Goal: Task Accomplishment & Management: Use online tool/utility

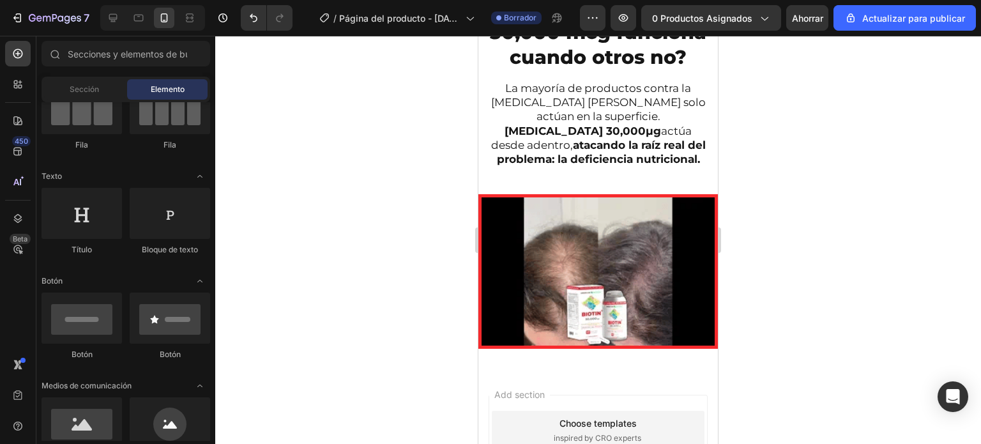
scroll to position [1714, 0]
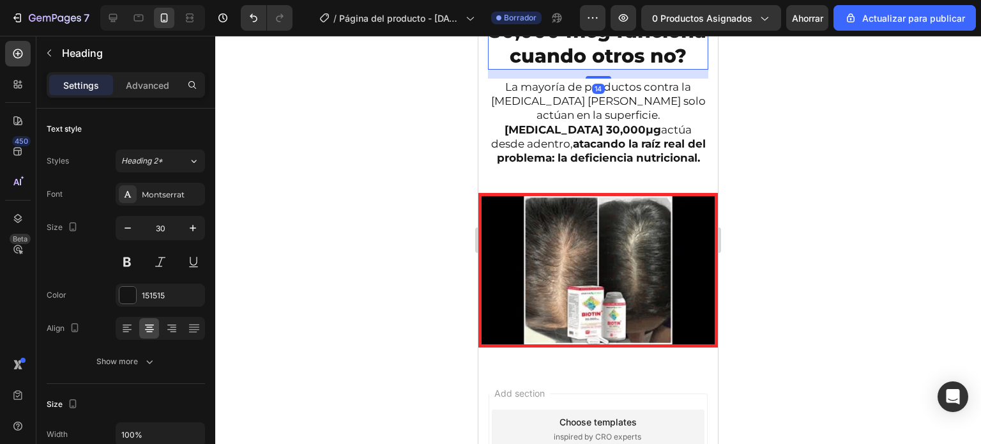
click at [493, 70] on h2 "¿Por qué [MEDICAL_DATA] 30,000 mcg funciona cuando otros no?" at bounding box center [598, 18] width 220 height 102
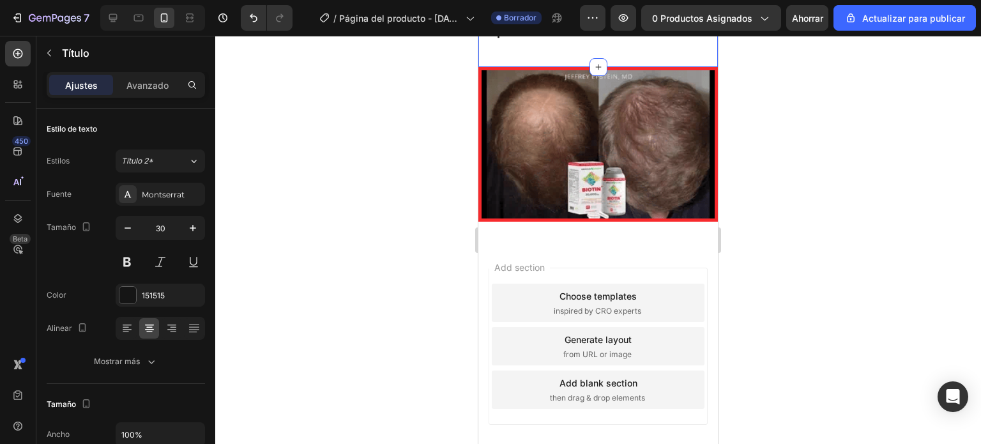
scroll to position [1842, 0]
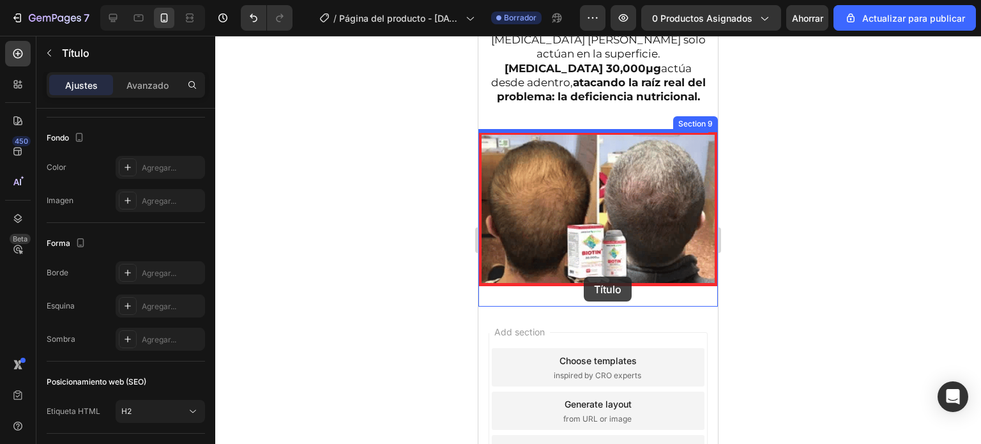
scroll to position [2110, 0]
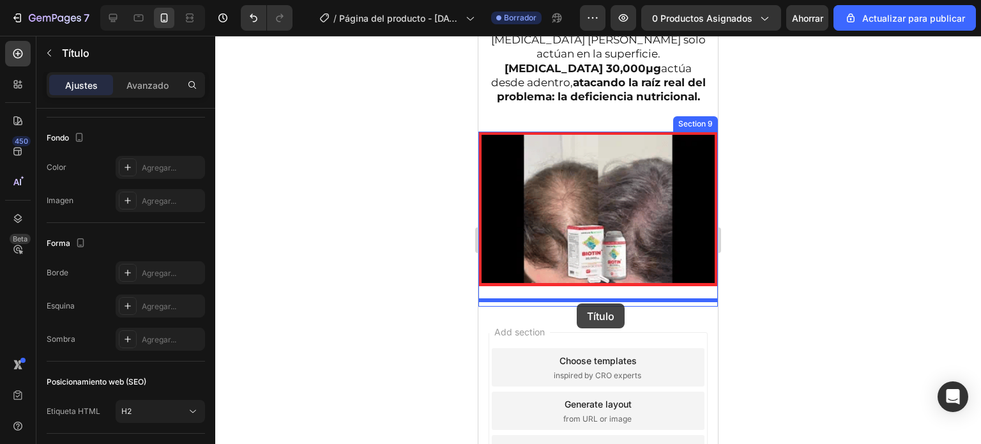
drag, startPoint x: 587, startPoint y: 57, endPoint x: 577, endPoint y: 303, distance: 246.7
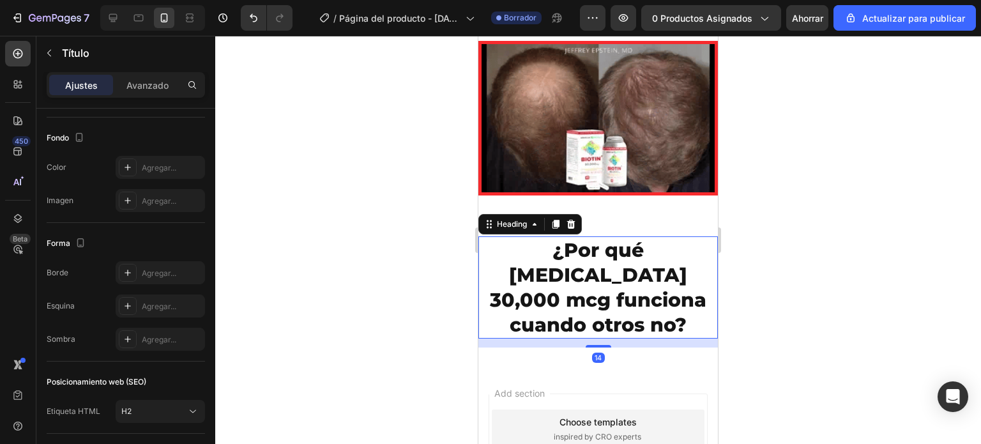
scroll to position [2092, 0]
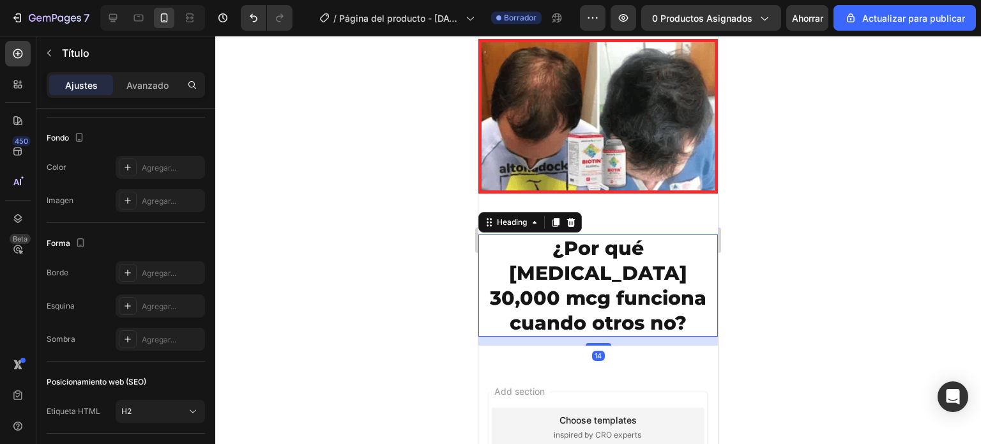
click at [444, 261] on div at bounding box center [598, 240] width 766 height 408
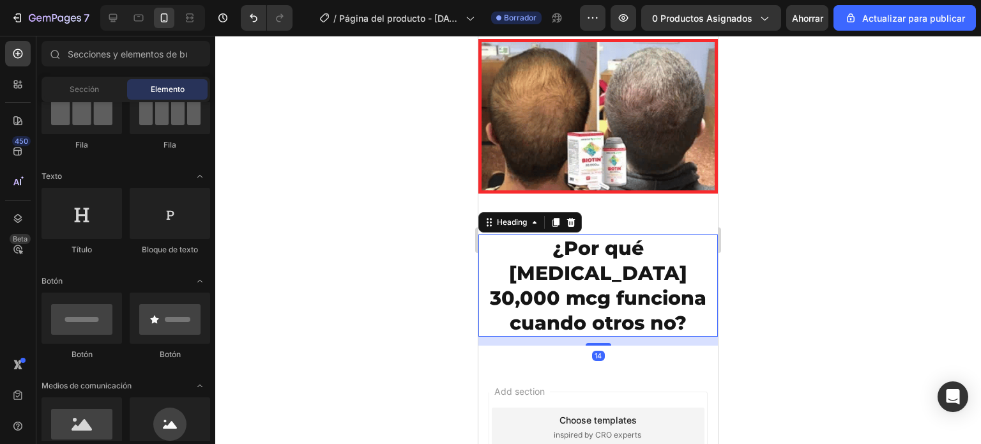
click at [629, 260] on h2 "¿Por qué [MEDICAL_DATA] 30,000 mcg funciona cuando otros no?" at bounding box center [598, 285] width 240 height 102
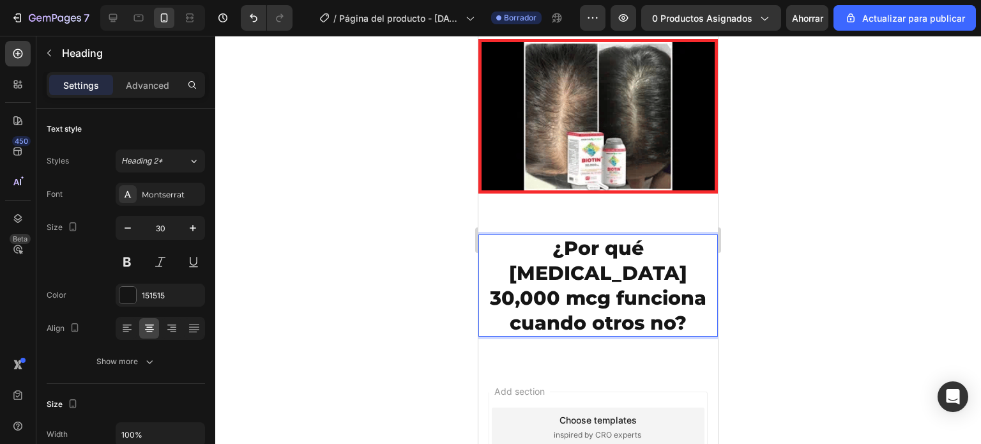
click at [629, 260] on h2 "¿Por qué [MEDICAL_DATA] 30,000 mcg funciona cuando otros no?" at bounding box center [598, 285] width 240 height 102
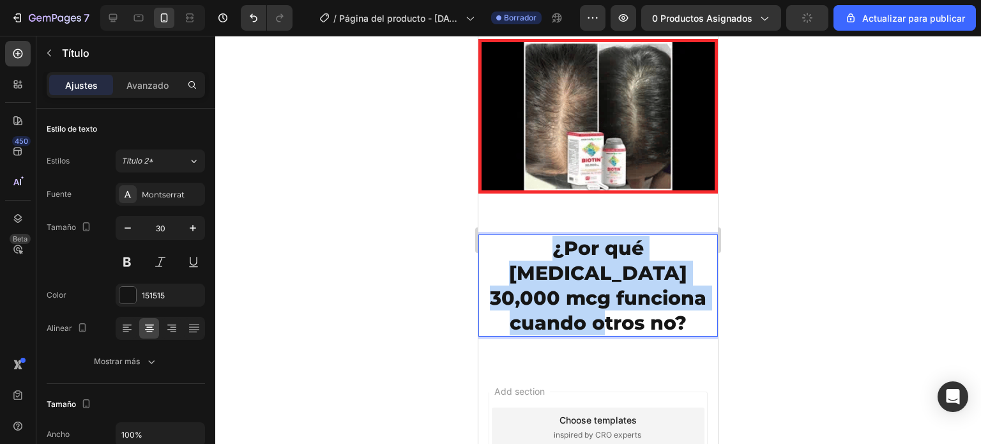
drag, startPoint x: 685, startPoint y: 282, endPoint x: 508, endPoint y: 254, distance: 179.1
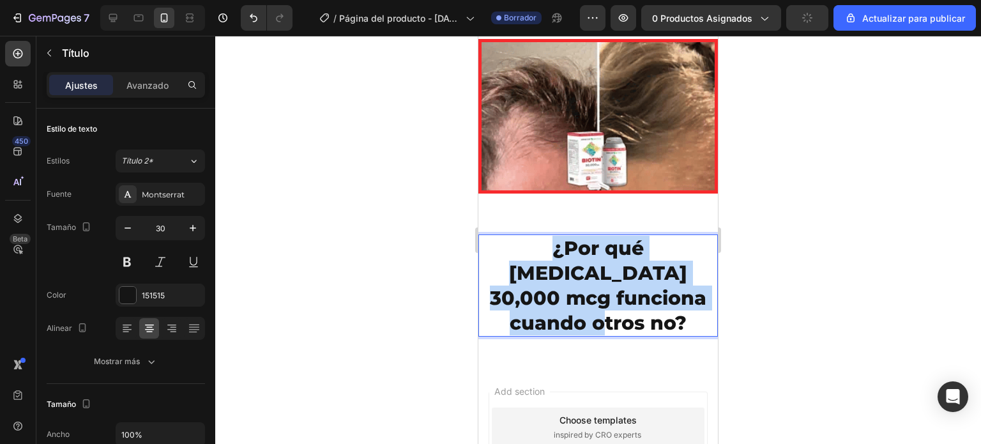
click at [508, 254] on p "¿Por qué [MEDICAL_DATA] 30,000 mcg funciona cuando otros no?" at bounding box center [598, 286] width 237 height 100
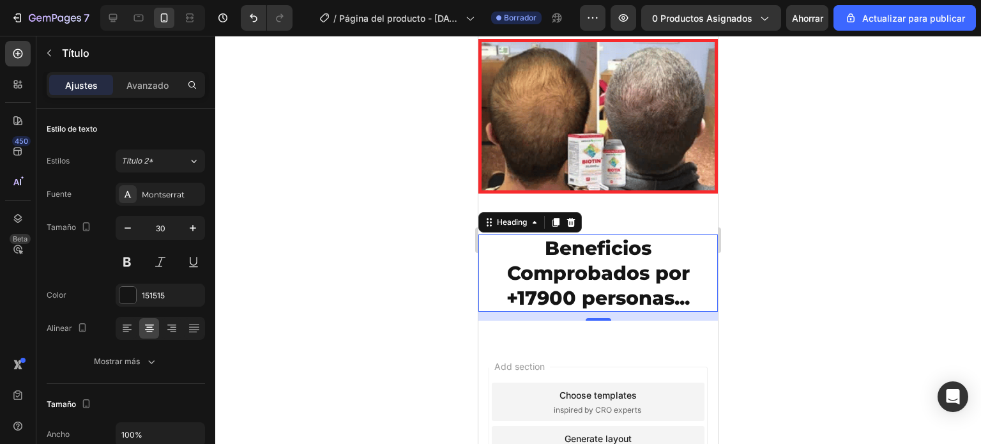
click at [827, 270] on div at bounding box center [598, 240] width 766 height 408
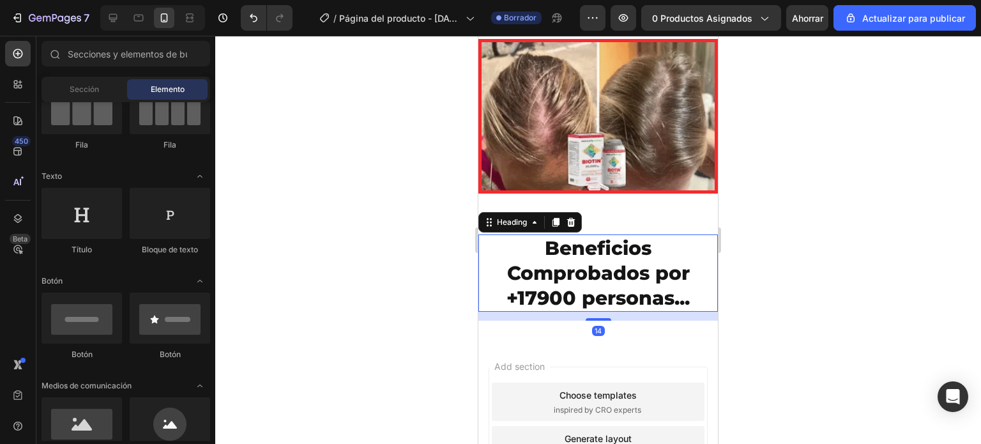
click at [534, 294] on p "Beneficios Comprobados por +17900 personas..." at bounding box center [598, 273] width 237 height 75
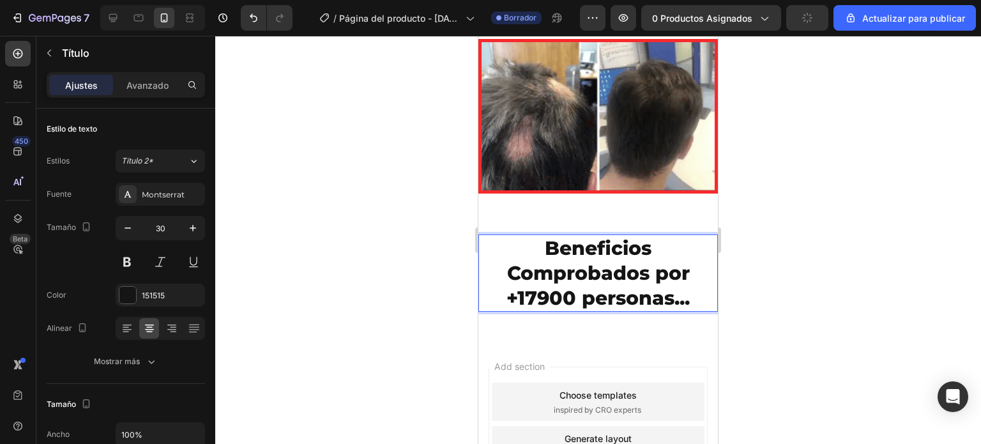
click at [531, 291] on p "Beneficios Comprobados por +17900 personas..." at bounding box center [598, 273] width 237 height 75
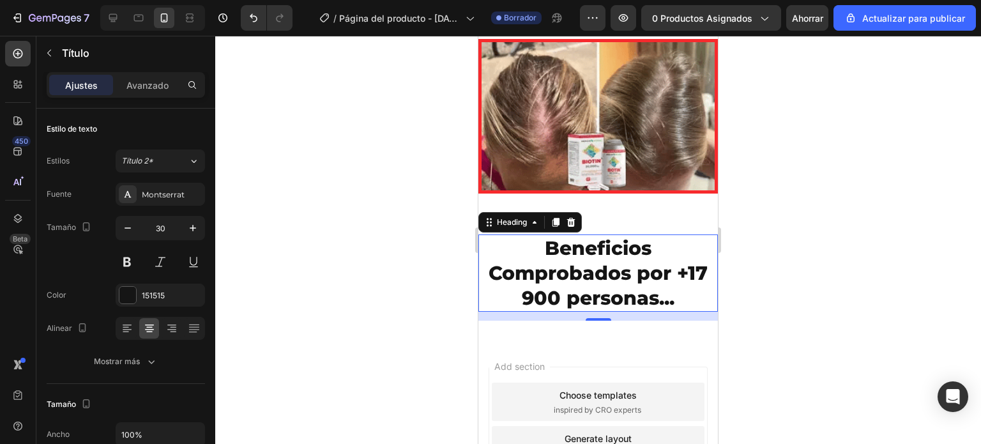
click at [804, 283] on div at bounding box center [598, 240] width 766 height 408
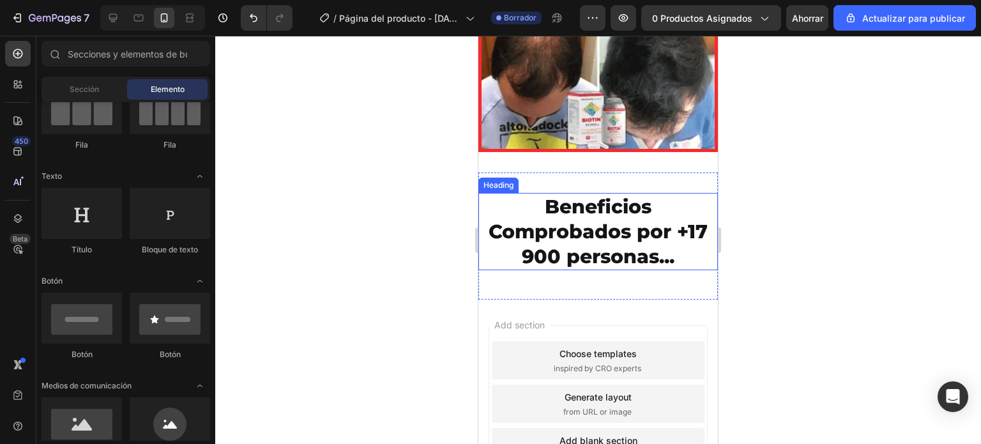
scroll to position [2156, 0]
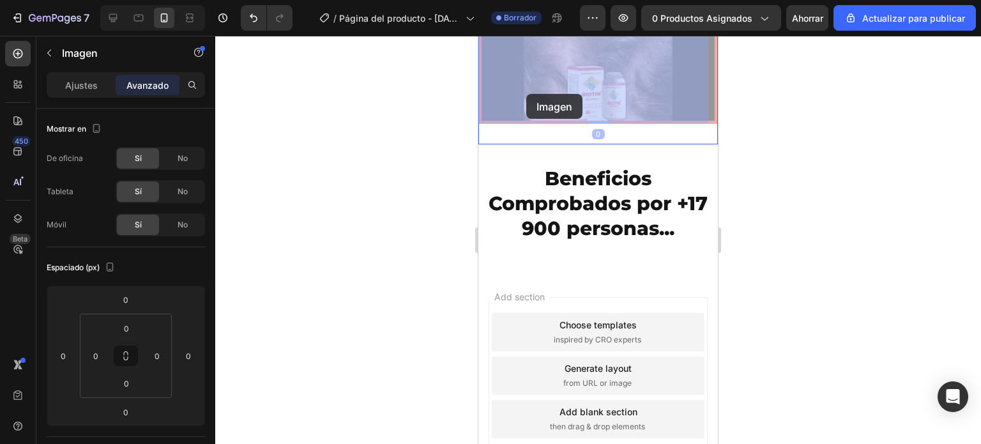
drag, startPoint x: 535, startPoint y: 78, endPoint x: 526, endPoint y: 94, distance: 18.3
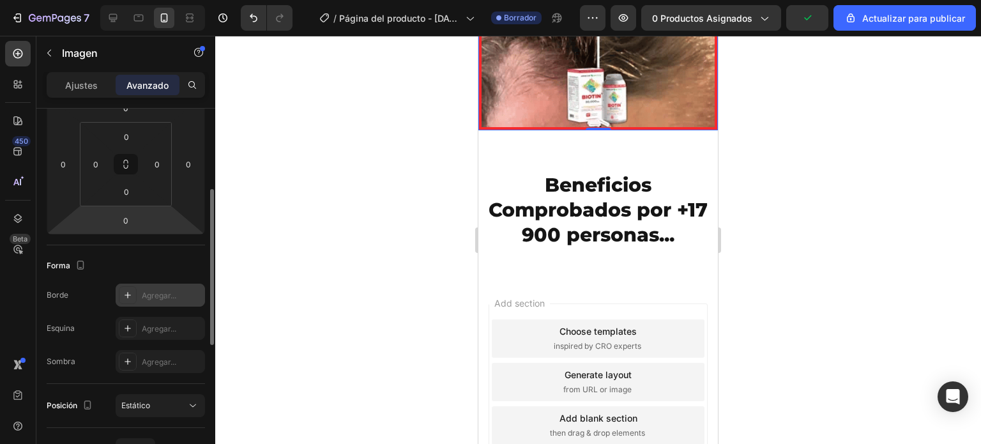
scroll to position [255, 0]
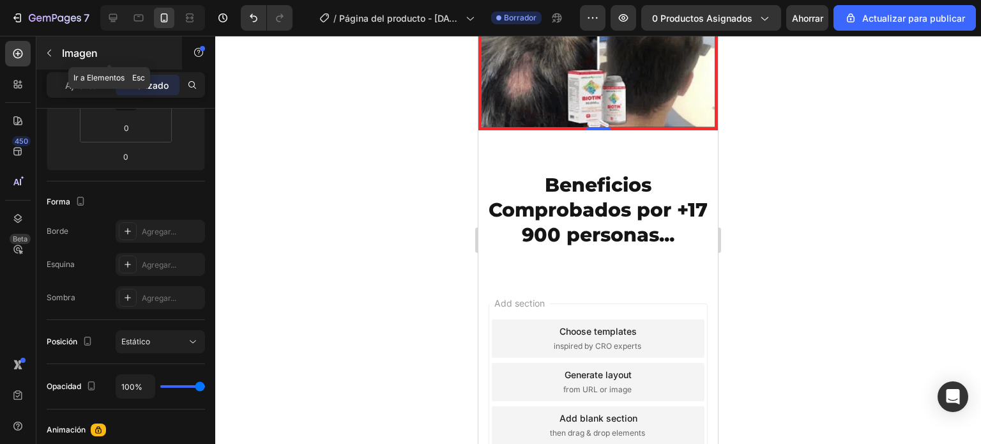
click at [51, 49] on icon "button" at bounding box center [49, 53] width 10 height 10
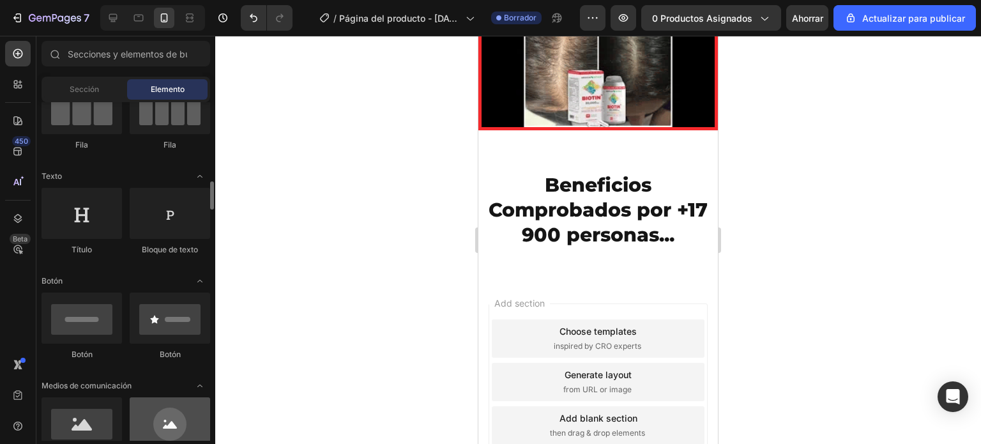
scroll to position [192, 0]
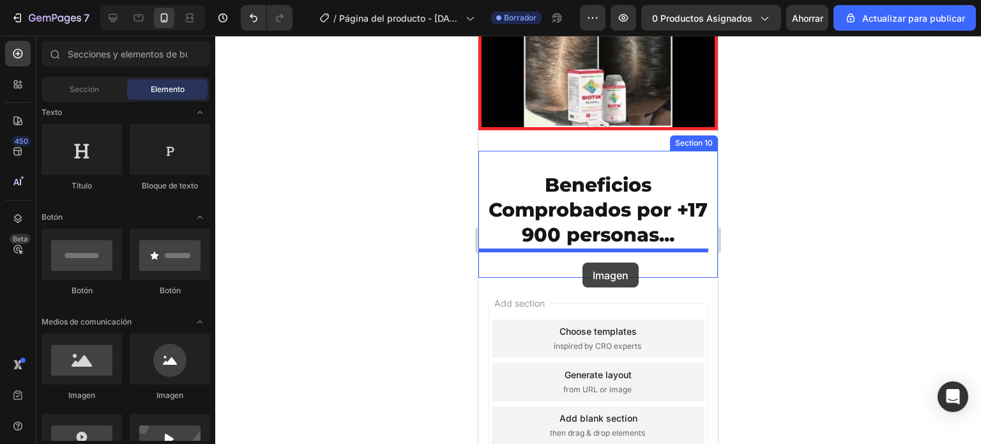
drag, startPoint x: 578, startPoint y: 418, endPoint x: 582, endPoint y: 262, distance: 155.3
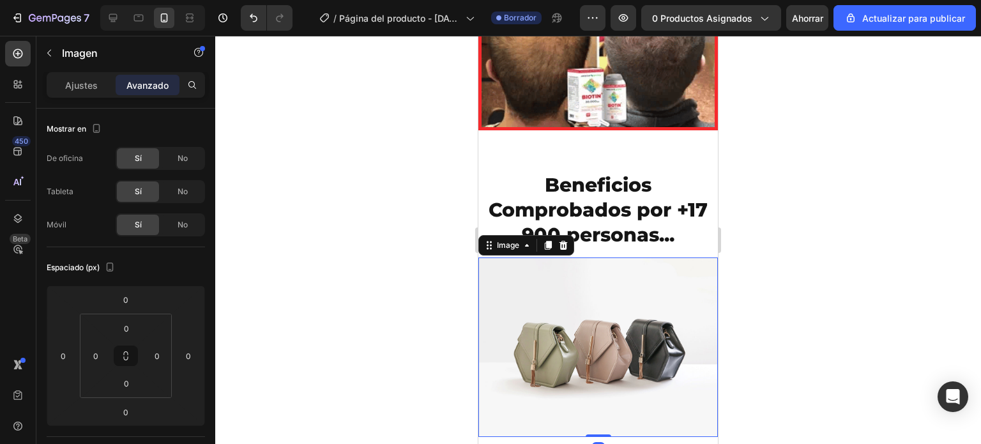
click at [784, 255] on div at bounding box center [598, 240] width 766 height 408
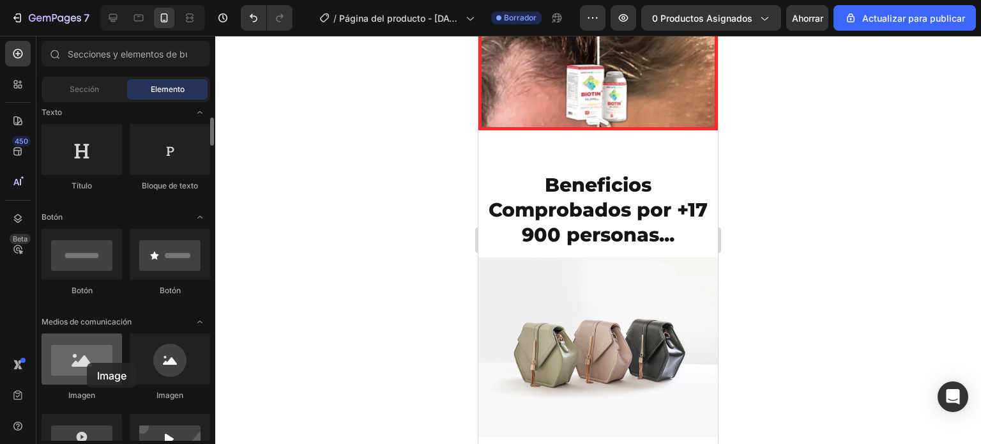
click at [87, 363] on div at bounding box center [82, 358] width 80 height 51
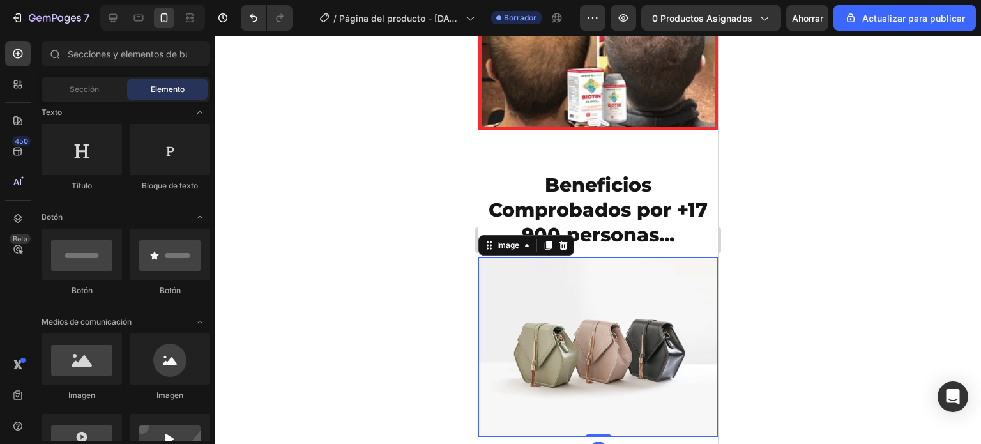
click at [568, 360] on img at bounding box center [598, 346] width 240 height 179
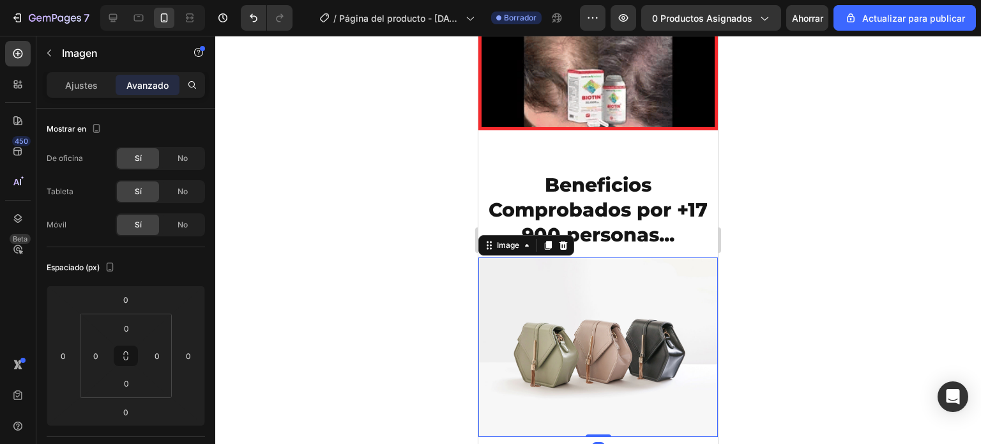
click at [653, 342] on img at bounding box center [598, 346] width 240 height 179
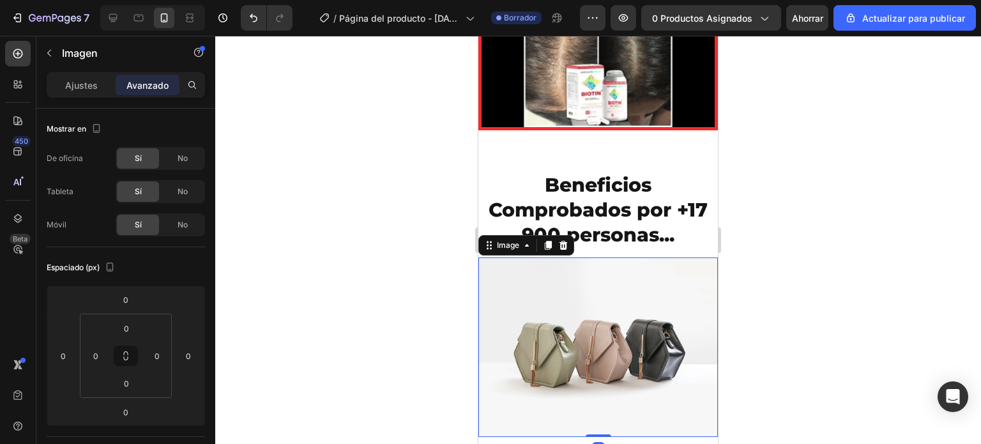
click at [413, 303] on div at bounding box center [598, 240] width 766 height 408
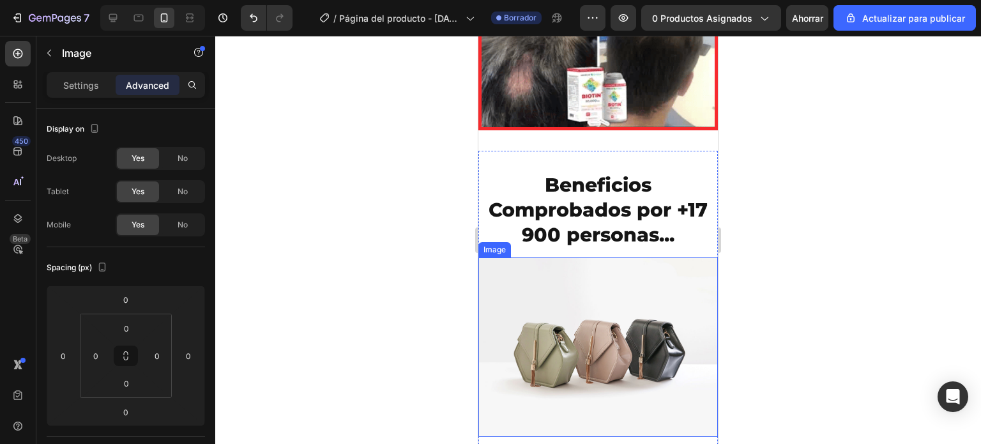
click at [579, 326] on img at bounding box center [598, 346] width 240 height 179
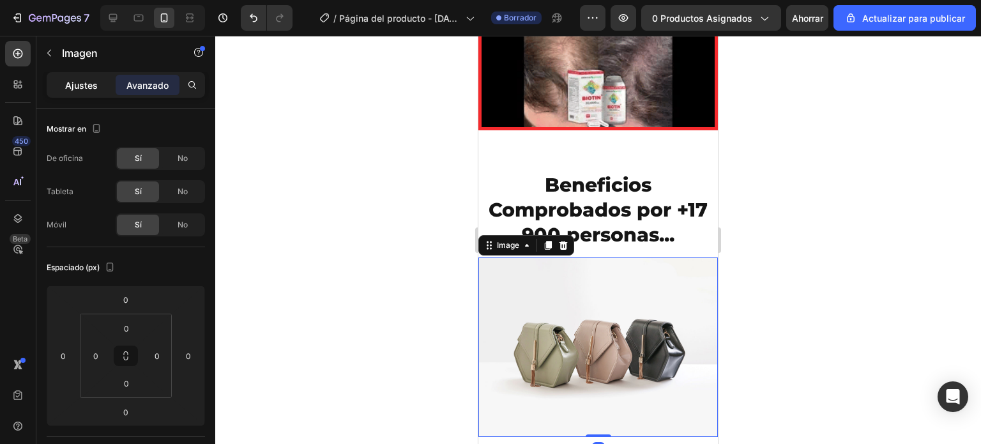
click at [94, 80] on font "Ajustes" at bounding box center [81, 85] width 33 height 11
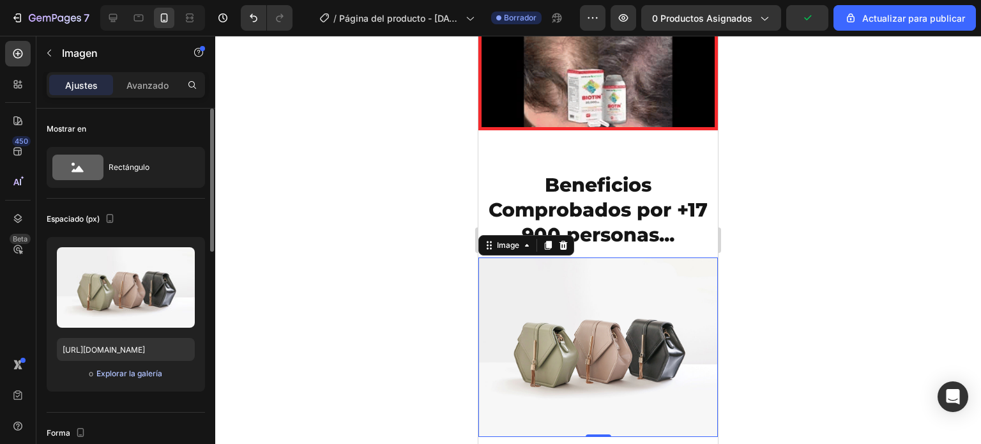
click at [125, 375] on font "Explorar la galería" at bounding box center [129, 374] width 66 height 10
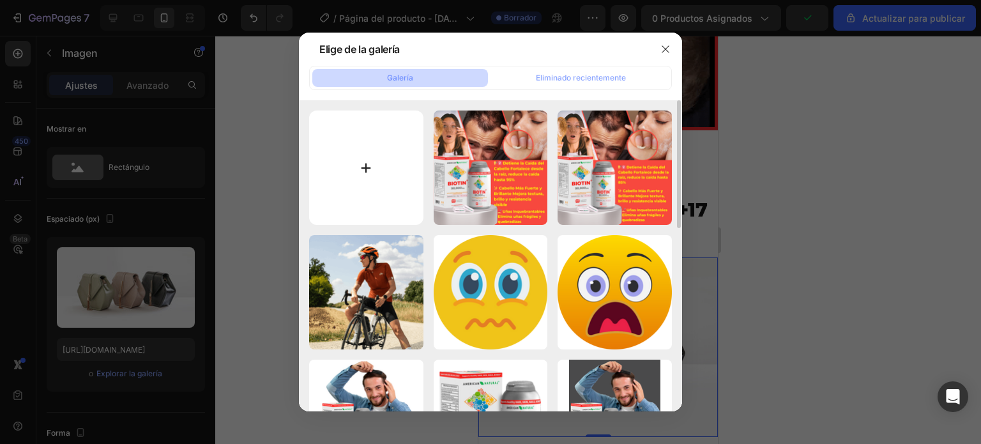
click at [372, 157] on input "file" at bounding box center [366, 167] width 114 height 114
type input "C:\fakepath\Dile ADIÓS a la CAIDA [PERSON_NAME].png"
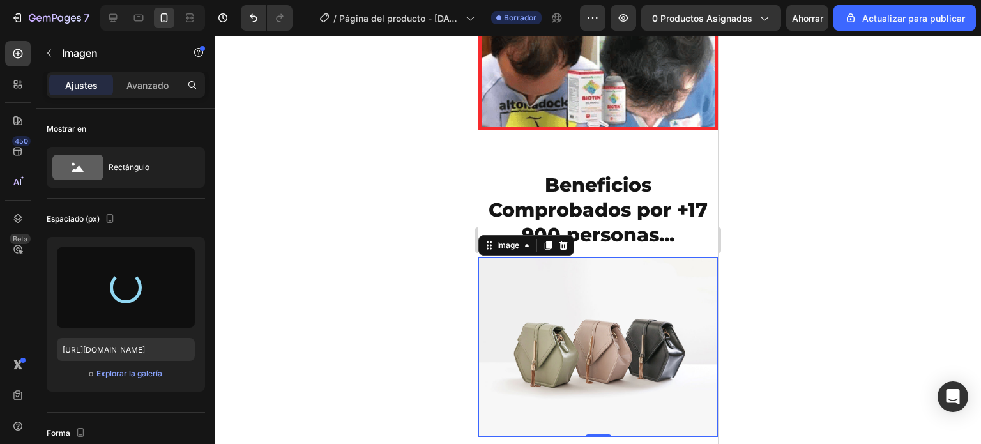
type input "[URL][DOMAIN_NAME]"
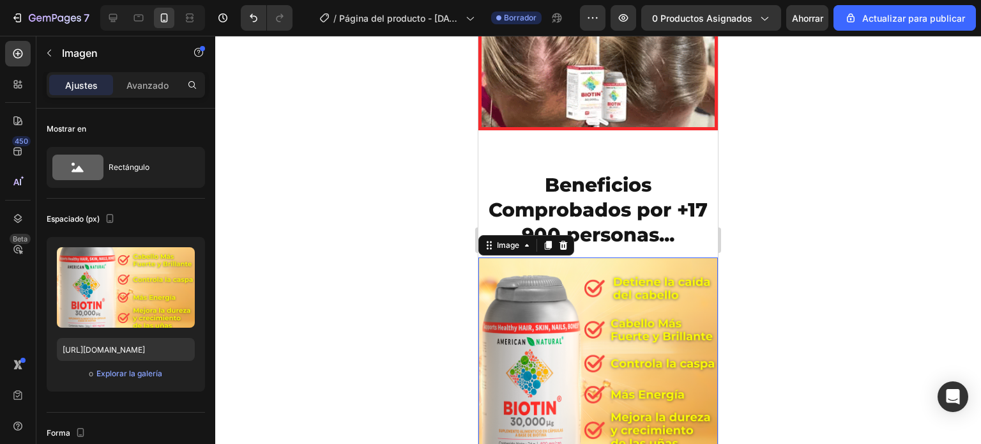
click at [418, 242] on div at bounding box center [598, 240] width 766 height 408
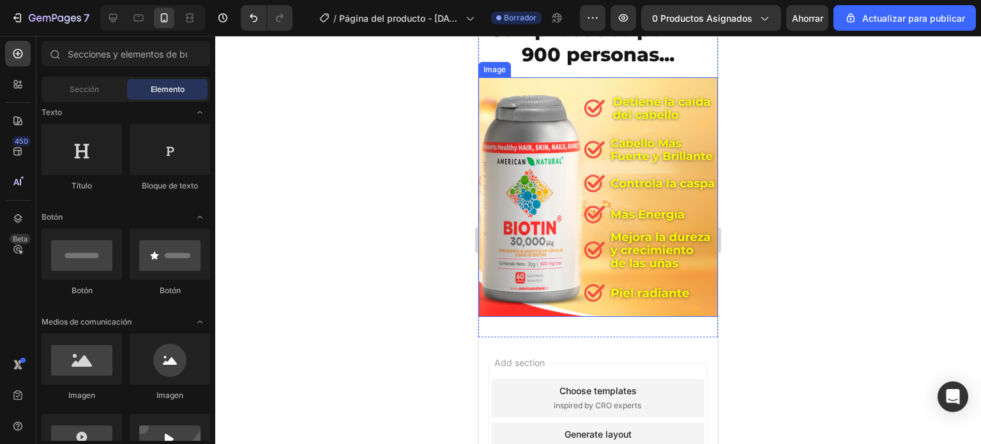
scroll to position [2347, 0]
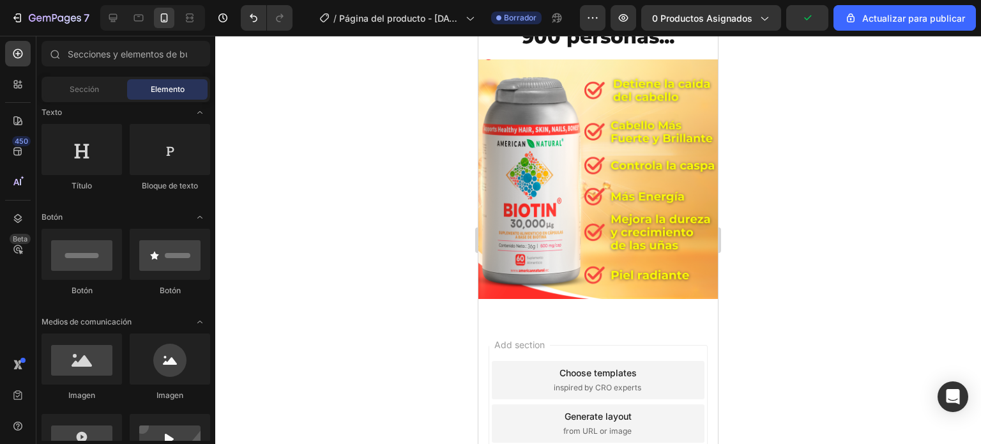
click at [761, 187] on div at bounding box center [598, 240] width 766 height 408
click at [384, 195] on div at bounding box center [598, 240] width 766 height 408
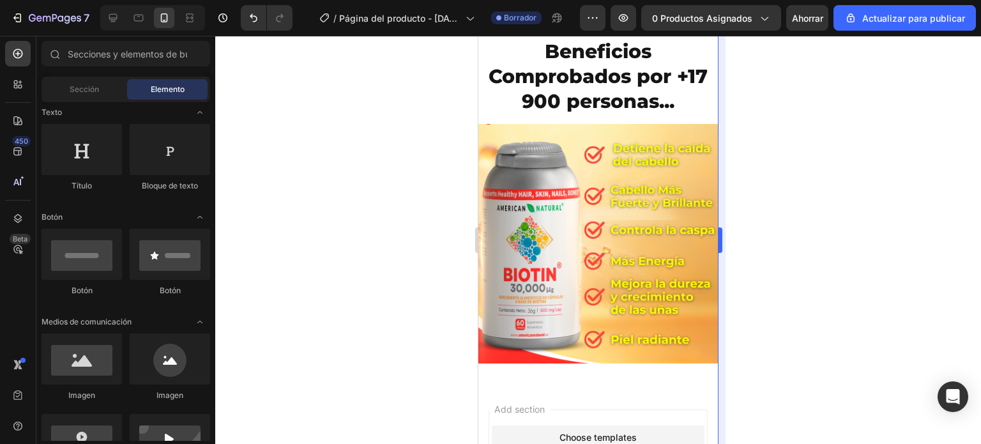
scroll to position [2219, 0]
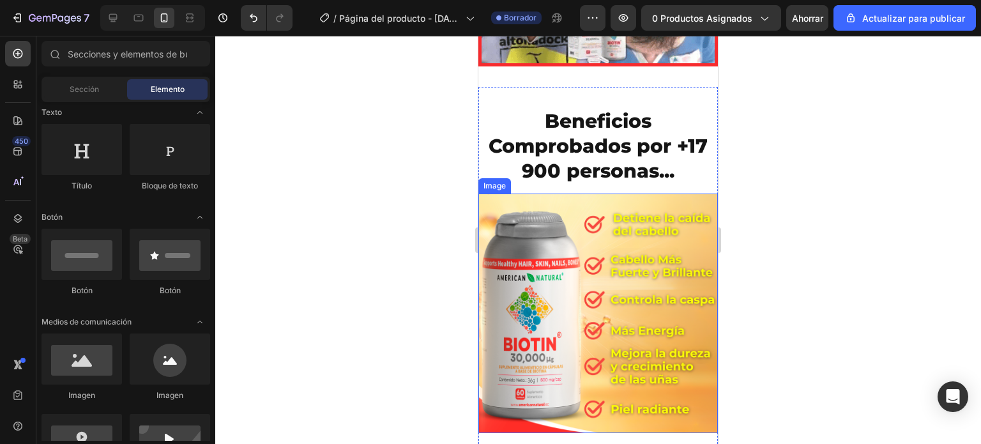
click at [376, 174] on div at bounding box center [598, 240] width 766 height 408
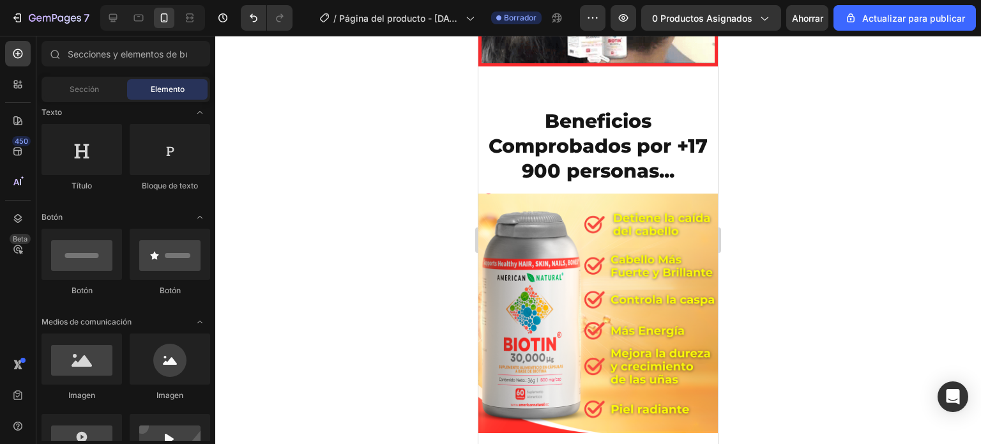
click at [791, 196] on div at bounding box center [598, 240] width 766 height 408
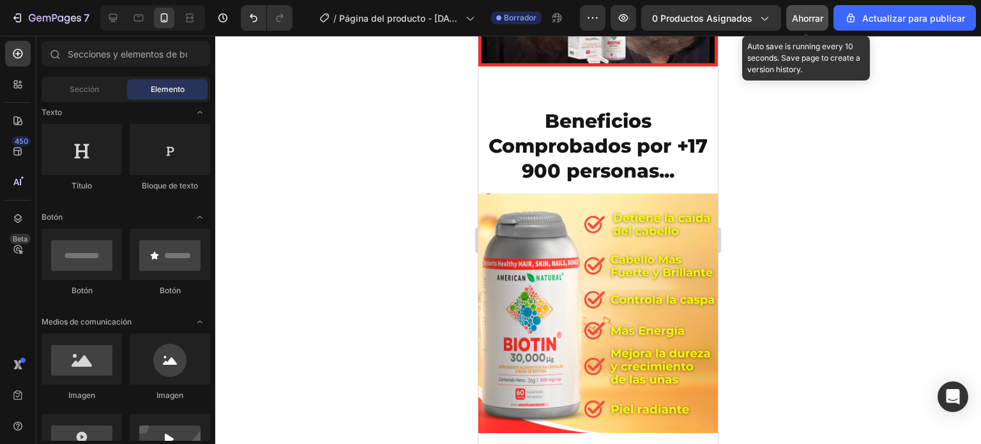
click at [812, 22] on font "Ahorrar" at bounding box center [807, 18] width 31 height 11
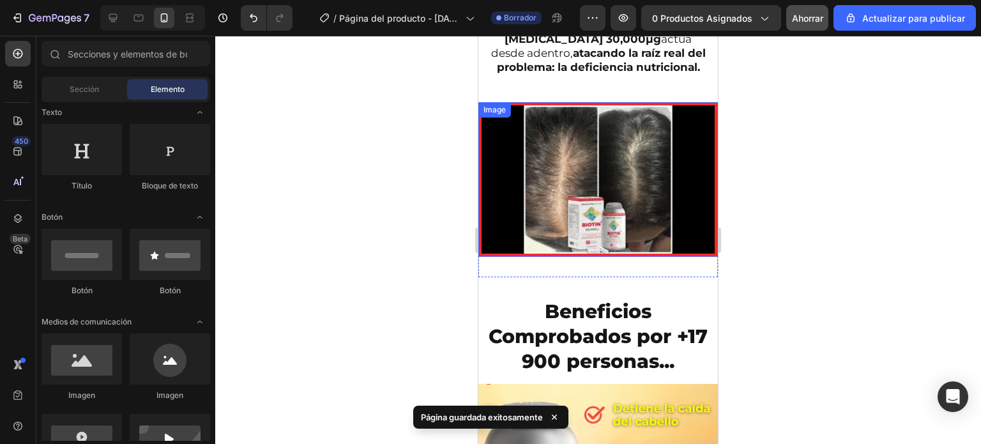
scroll to position [2092, 0]
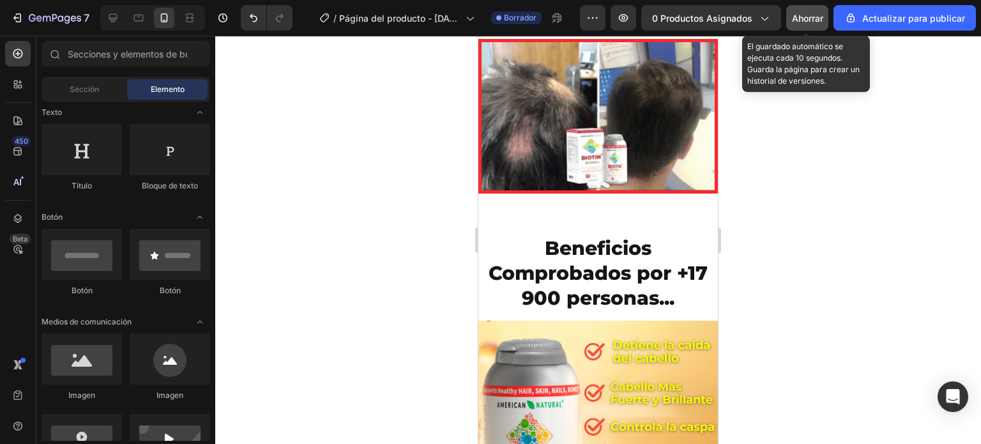
click at [805, 17] on font "Ahorrar" at bounding box center [807, 18] width 31 height 11
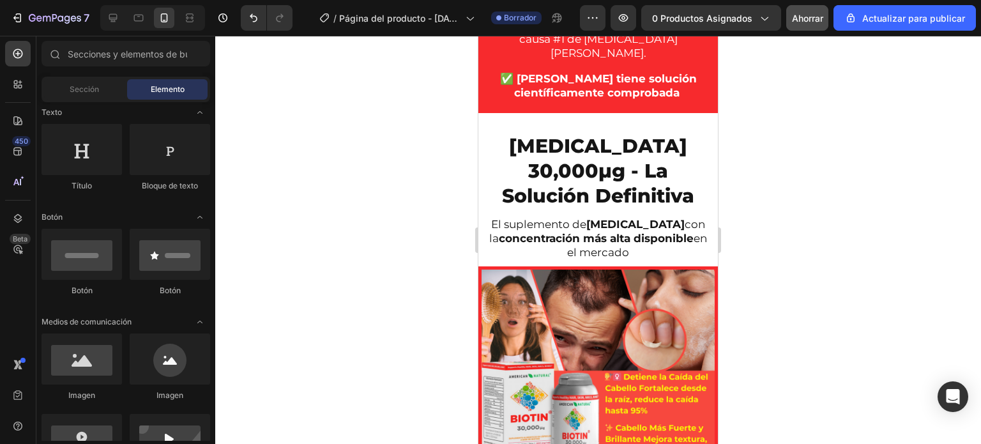
scroll to position [1325, 0]
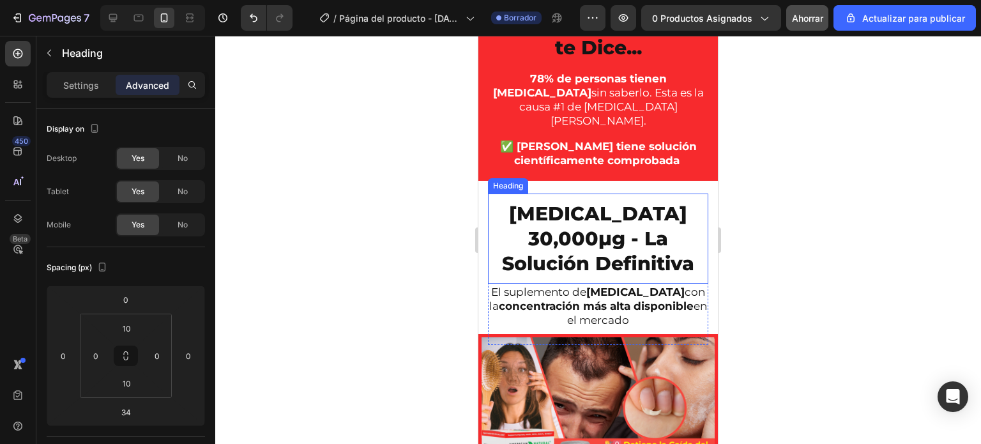
click at [643, 214] on h2 "[MEDICAL_DATA] 30,000μg - La Solución Definitiva" at bounding box center [598, 238] width 220 height 77
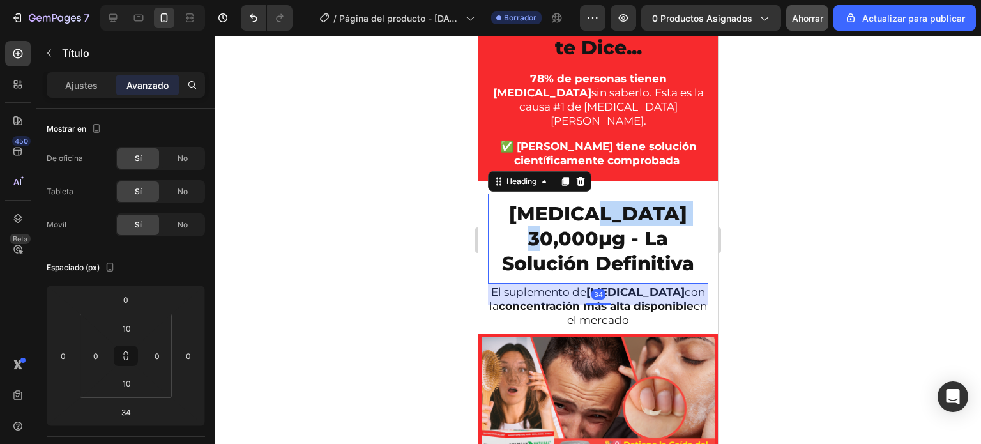
click at [644, 213] on h2 "[MEDICAL_DATA] 30,000μg - La Solución Definitiva" at bounding box center [598, 238] width 220 height 77
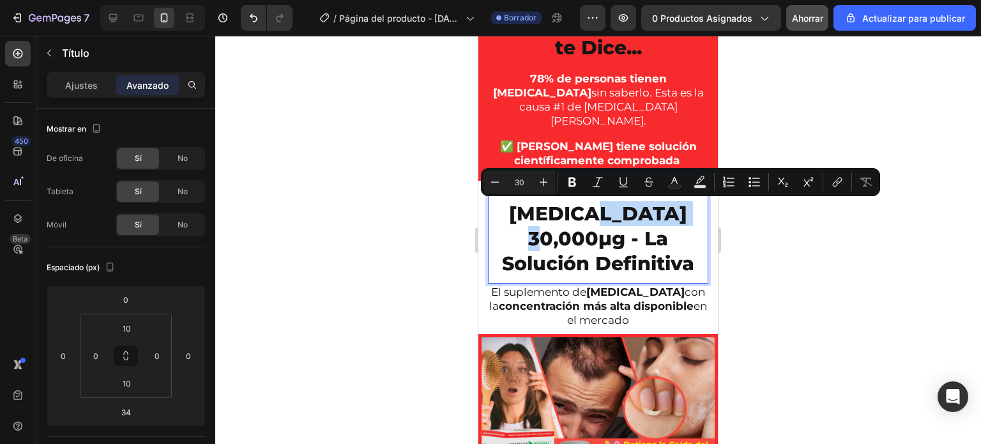
click at [646, 211] on p "[MEDICAL_DATA] 30,000μg - La Solución Definitiva" at bounding box center [598, 238] width 218 height 75
drag, startPoint x: 646, startPoint y: 211, endPoint x: 672, endPoint y: 207, distance: 26.6
click at [672, 207] on p "[MEDICAL_DATA] 30,000μg - La Solución Definitiva" at bounding box center [598, 238] width 218 height 75
copy p "μg"
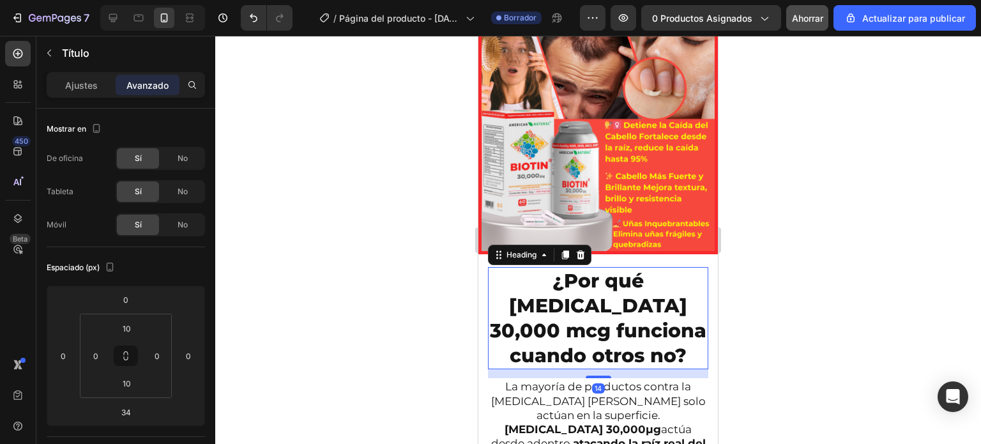
scroll to position [255, 0]
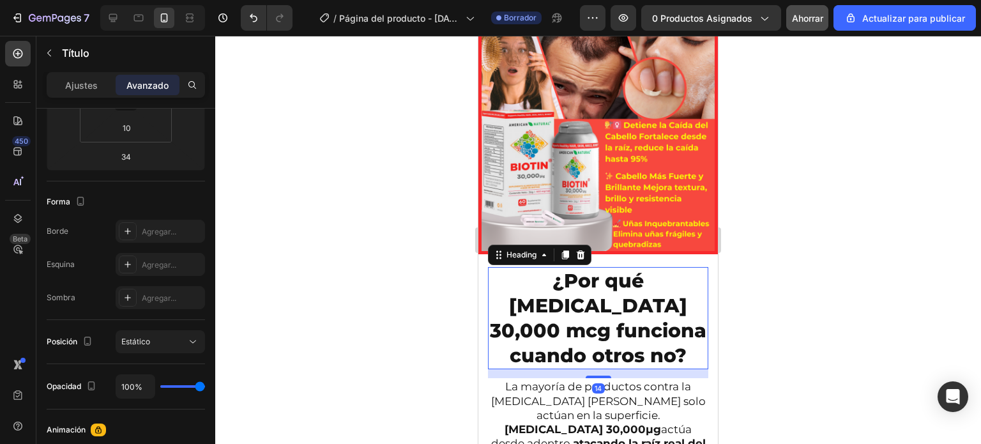
click at [657, 289] on h2 "¿Por qué [MEDICAL_DATA] 30,000 mcg funciona cuando otros no?" at bounding box center [598, 318] width 220 height 102
click at [657, 295] on h2 "¿Por qué [MEDICAL_DATA] 30,000 mcg funciona cuando otros no?" at bounding box center [598, 318] width 220 height 102
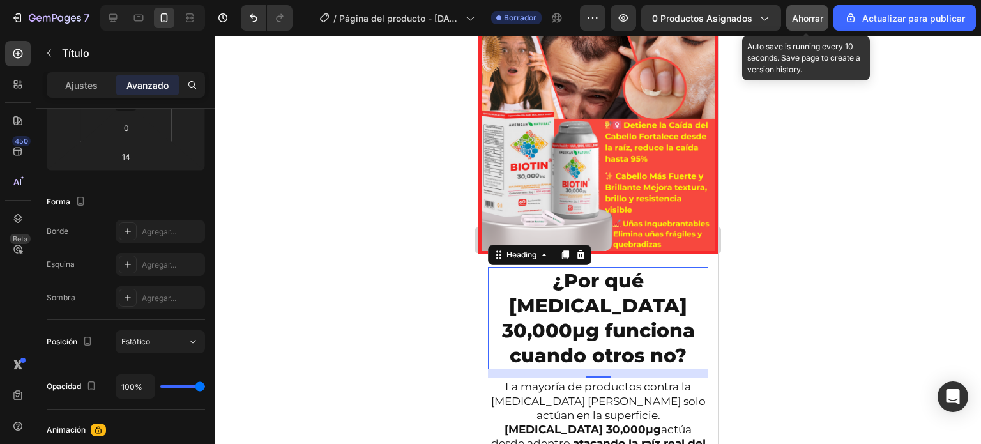
click at [799, 27] on button "Ahorrar" at bounding box center [807, 18] width 42 height 26
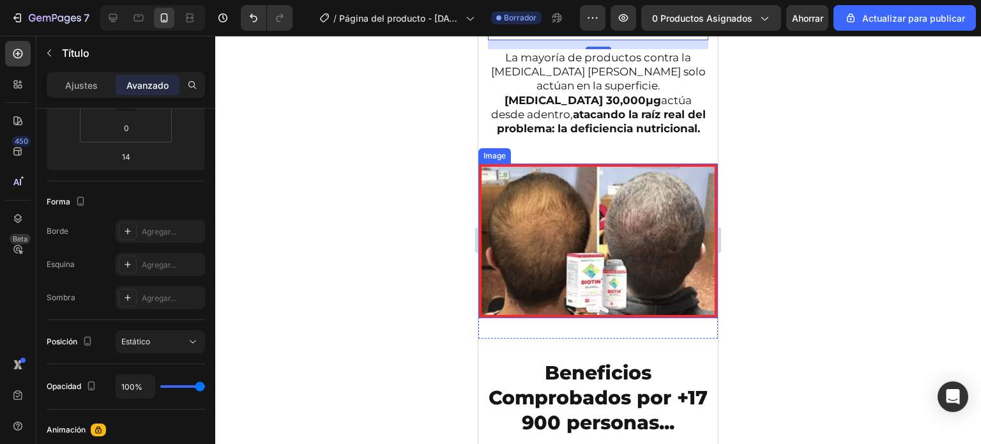
scroll to position [2159, 0]
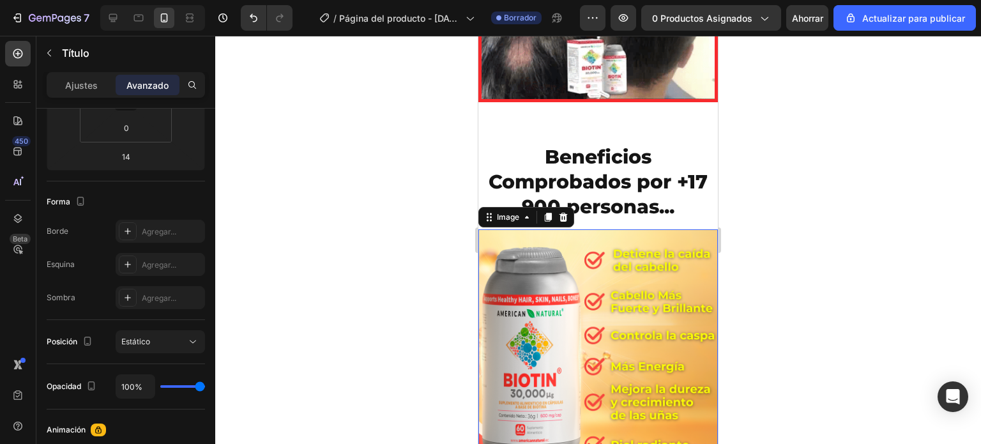
click at [521, 229] on img at bounding box center [598, 349] width 240 height 240
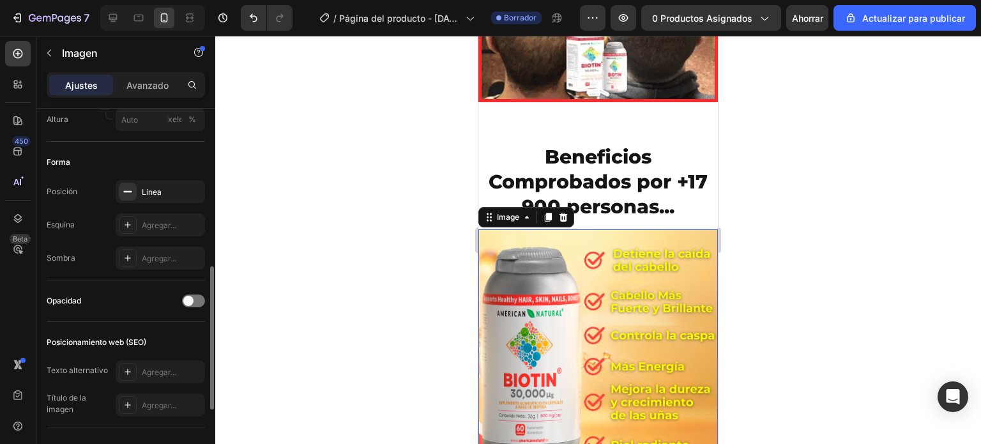
scroll to position [409, 0]
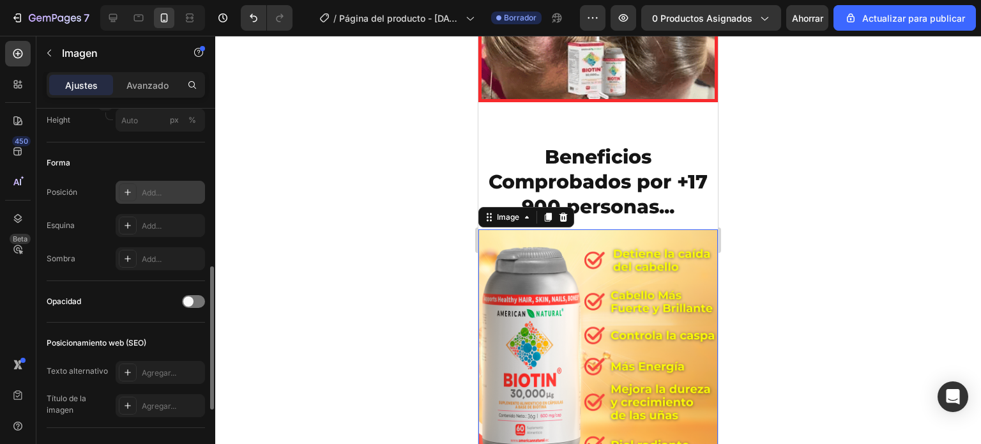
click at [165, 184] on div "Add..." at bounding box center [160, 192] width 89 height 23
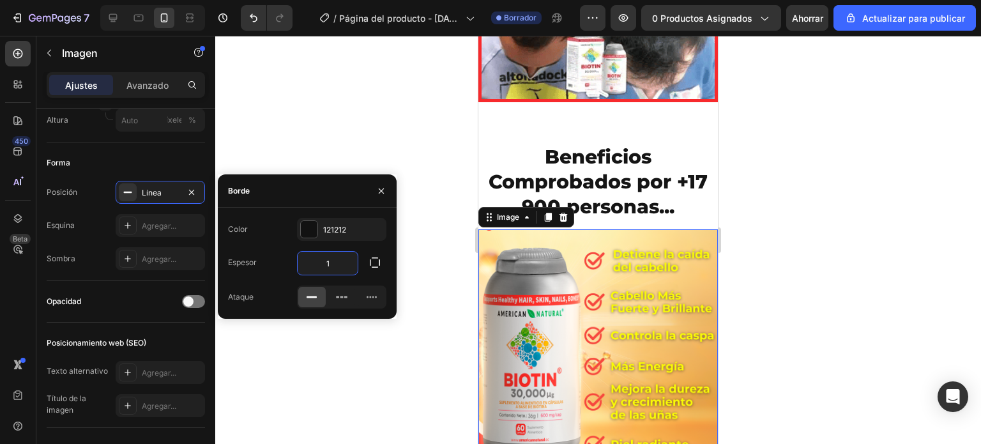
click at [333, 266] on input "1" at bounding box center [328, 263] width 60 height 23
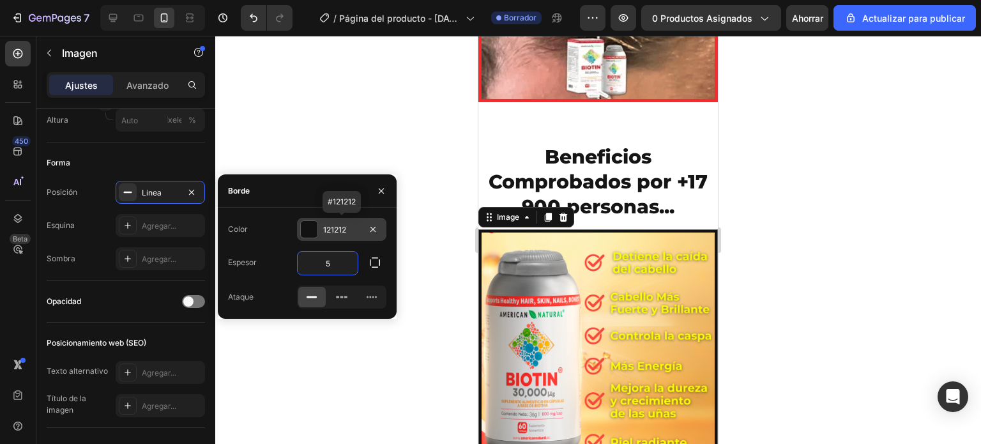
type input "5"
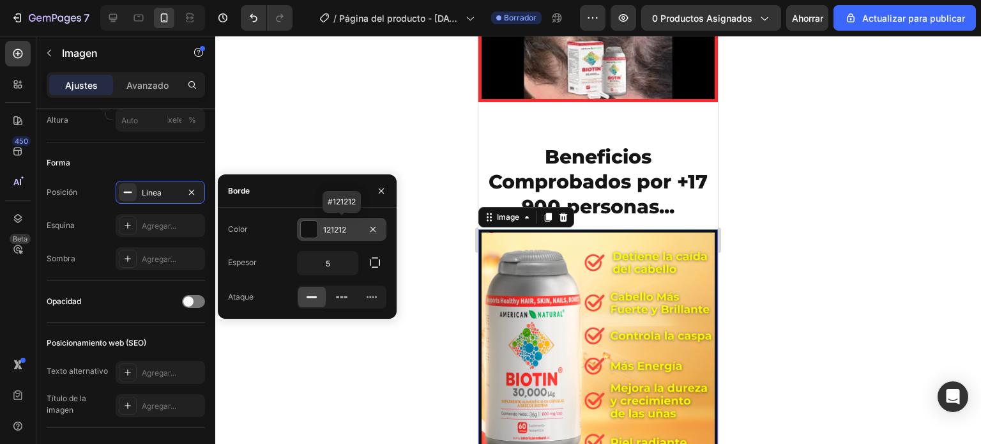
click at [310, 233] on div at bounding box center [309, 229] width 17 height 17
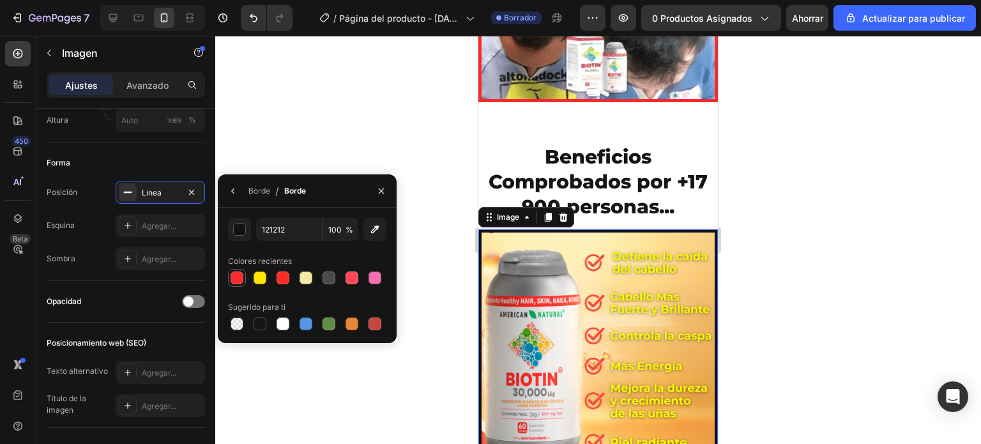
click at [237, 283] on div at bounding box center [237, 277] width 13 height 13
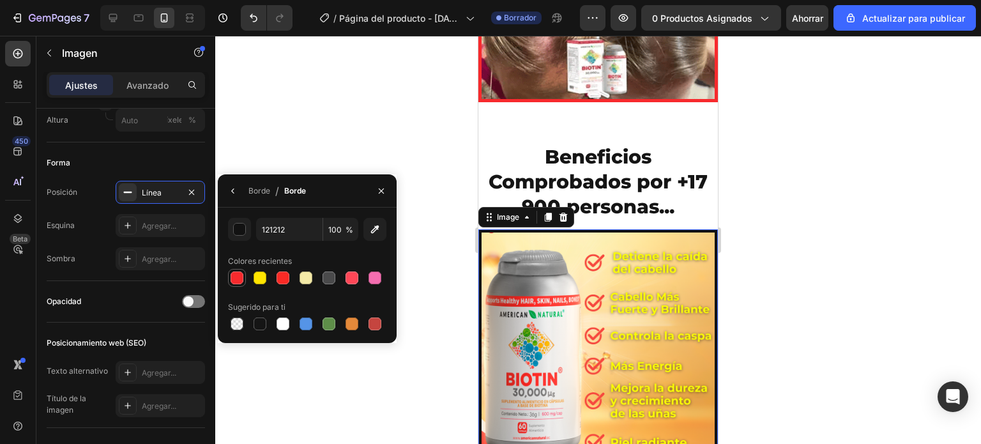
type input "F72A2D"
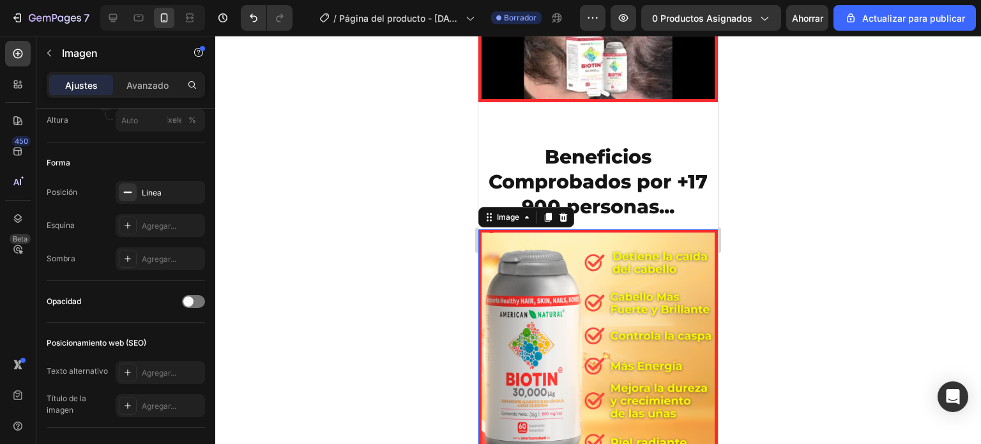
click at [423, 230] on div at bounding box center [598, 240] width 766 height 408
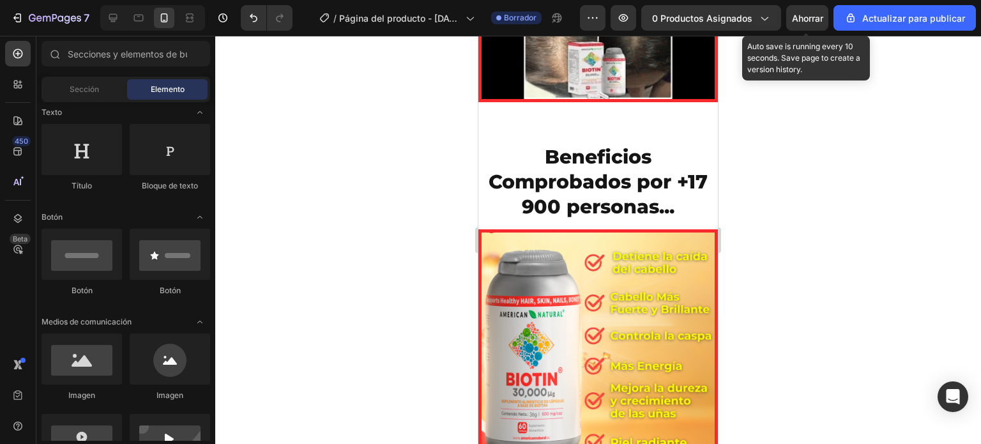
click at [815, 11] on div "Ahorrar" at bounding box center [807, 17] width 31 height 13
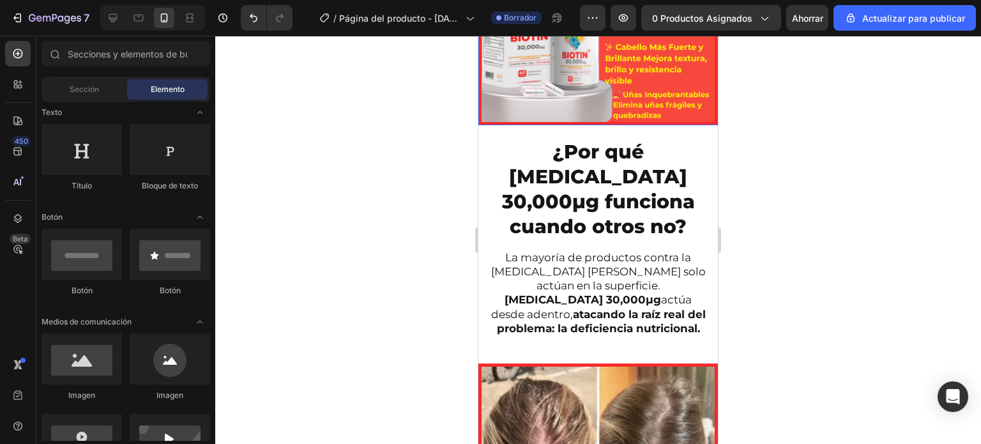
scroll to position [1612, 0]
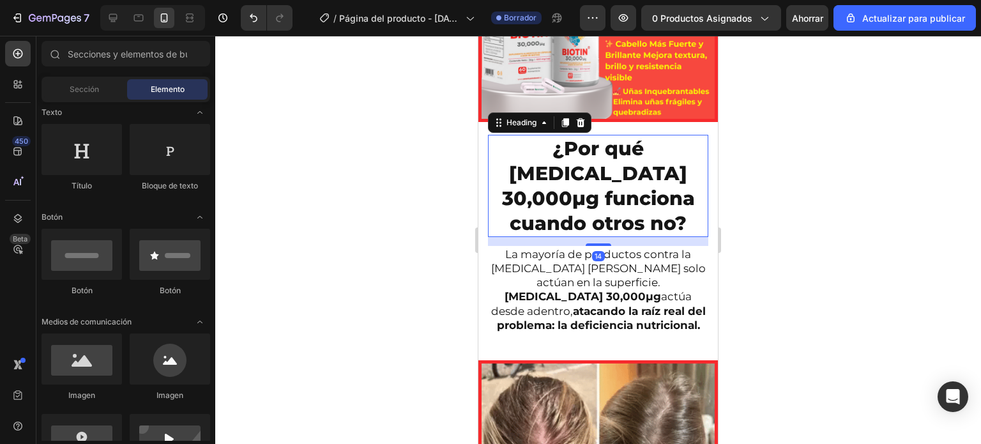
click at [582, 135] on h2 "¿Por qué [MEDICAL_DATA] 30,000μg funciona cuando otros no?" at bounding box center [598, 186] width 220 height 102
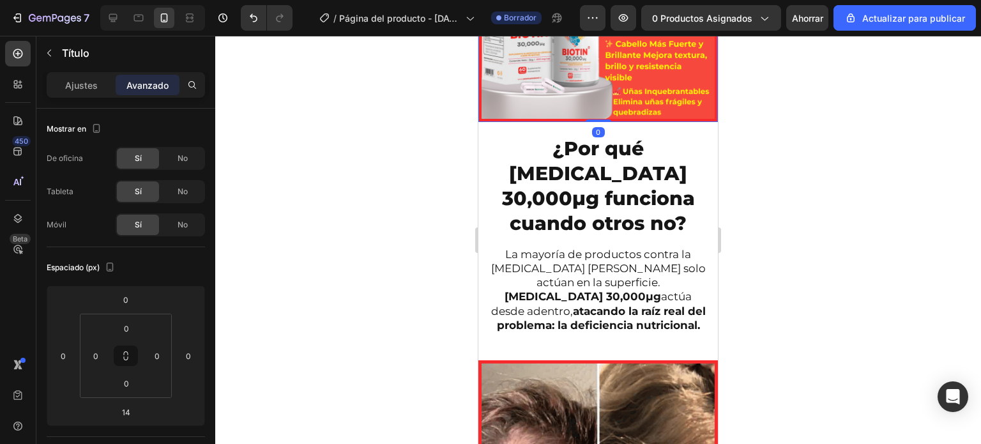
click at [616, 101] on img at bounding box center [598, 2] width 240 height 240
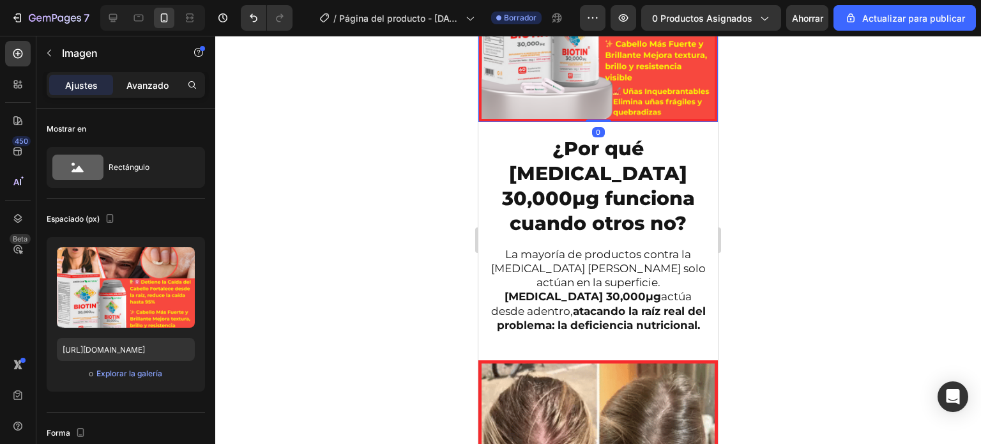
click at [154, 84] on font "Avanzado" at bounding box center [147, 85] width 42 height 11
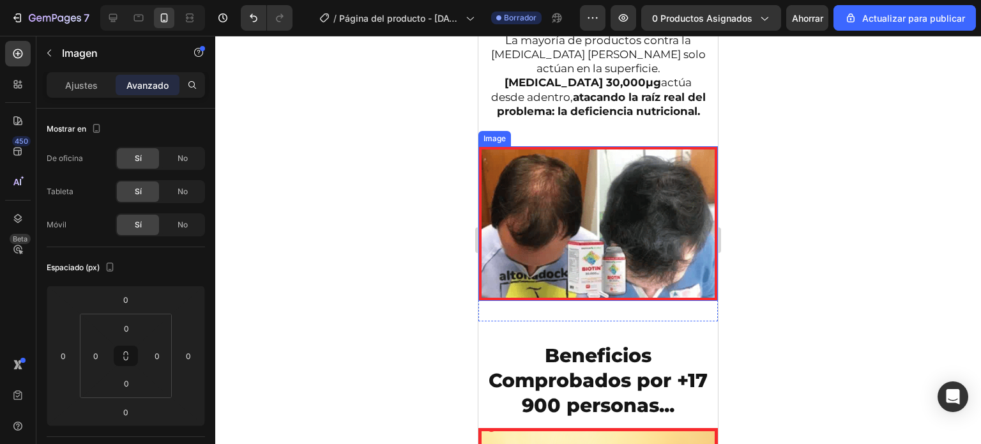
scroll to position [1867, 0]
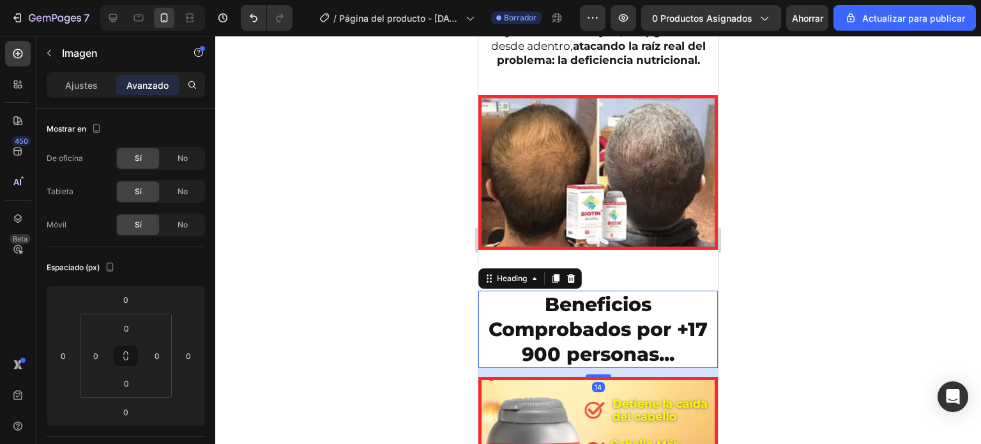
click at [562, 291] on h2 "Beneficios Comprobados por +17 900 personas..." at bounding box center [598, 329] width 240 height 77
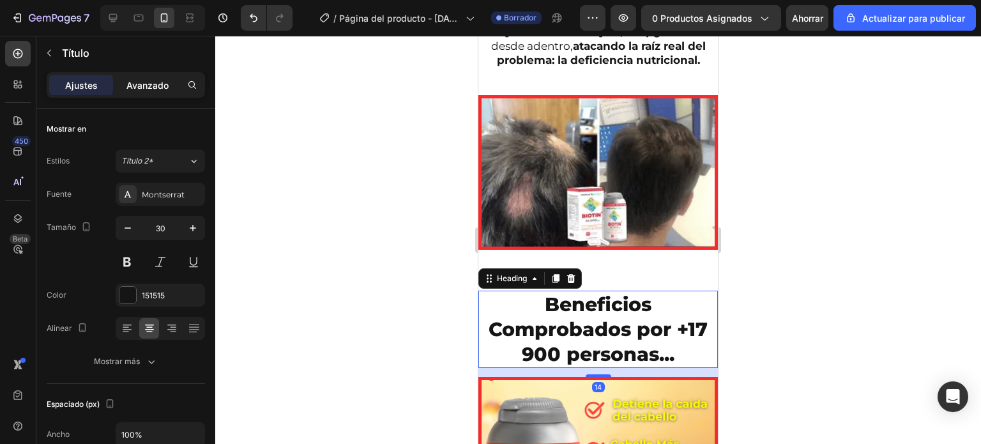
click at [148, 89] on font "Avanzado" at bounding box center [147, 85] width 42 height 11
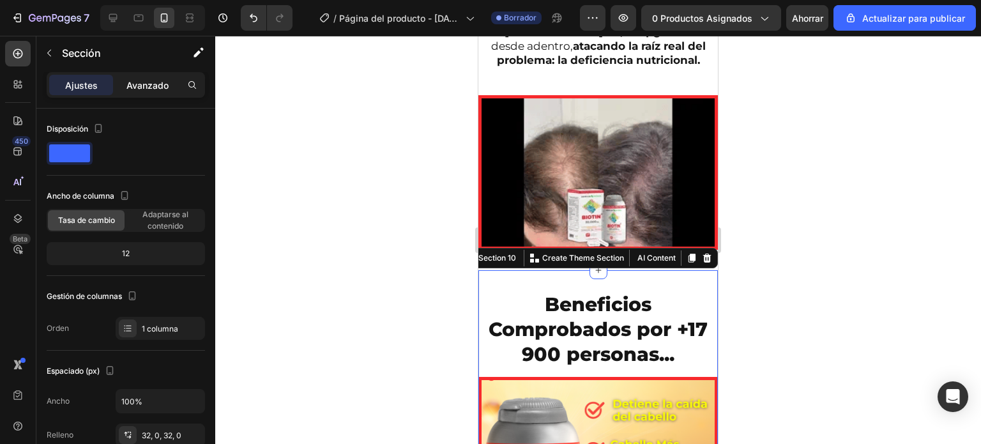
click at [144, 87] on font "Avanzado" at bounding box center [147, 85] width 42 height 11
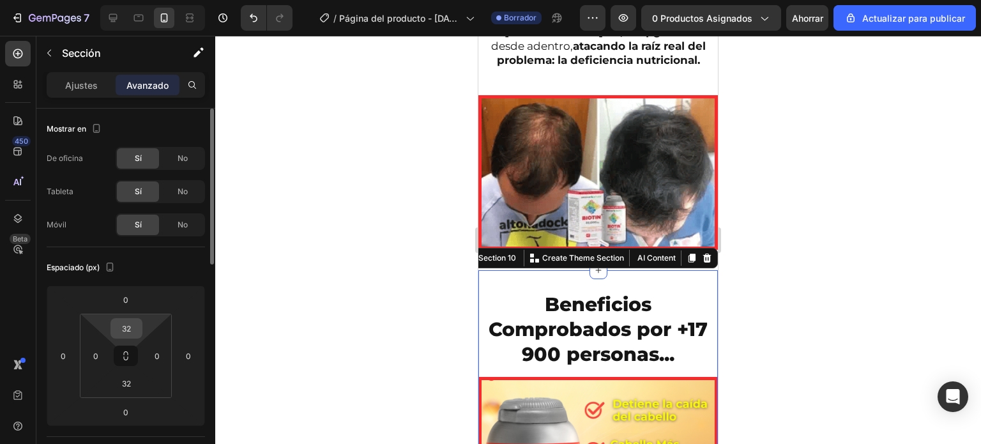
click at [126, 331] on input "32" at bounding box center [127, 328] width 26 height 19
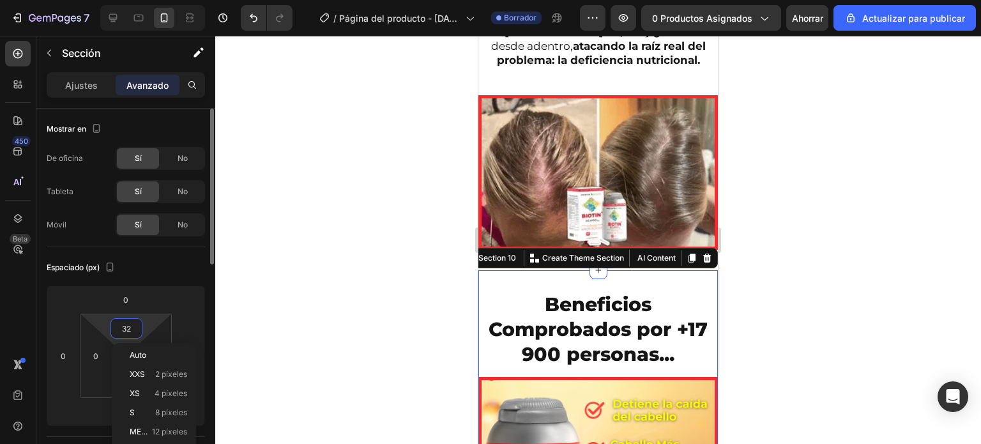
type input "0"
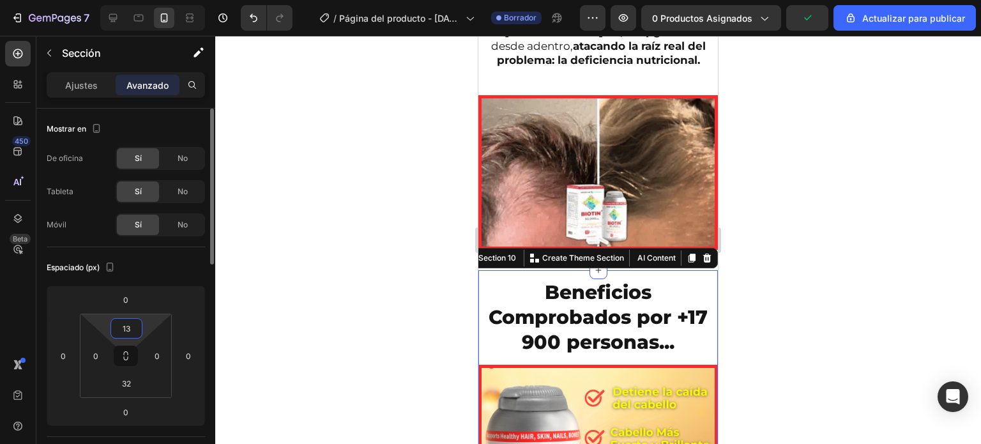
type input "1"
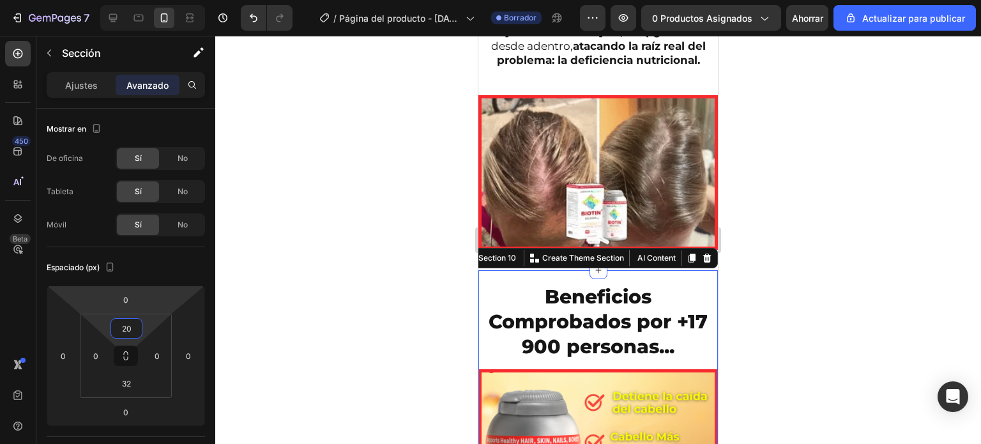
type input "20"
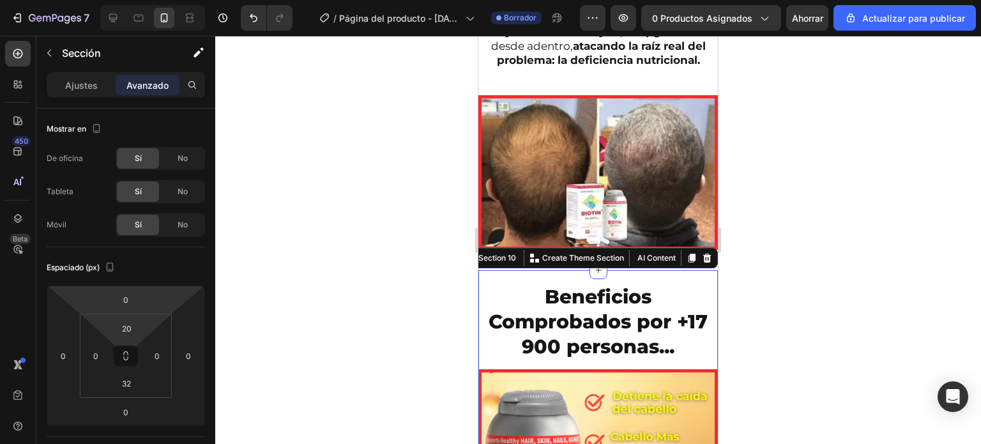
click at [324, 214] on div at bounding box center [598, 240] width 766 height 408
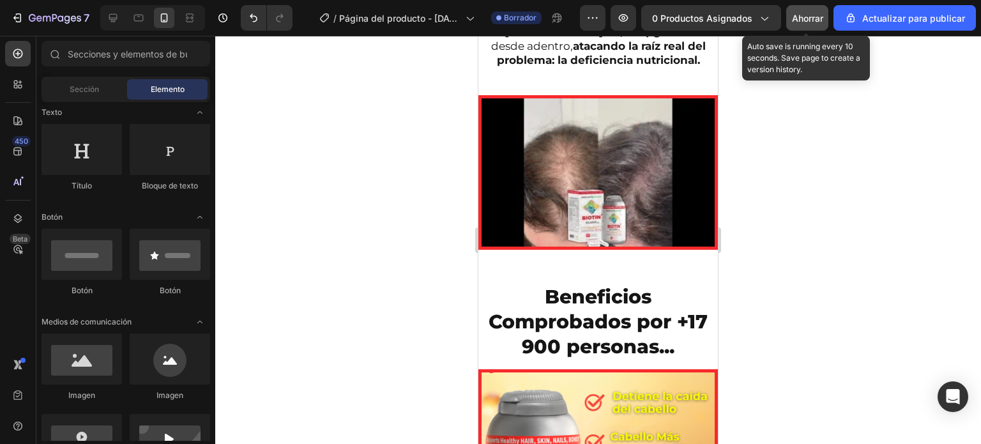
click at [791, 25] on button "Ahorrar" at bounding box center [807, 18] width 42 height 26
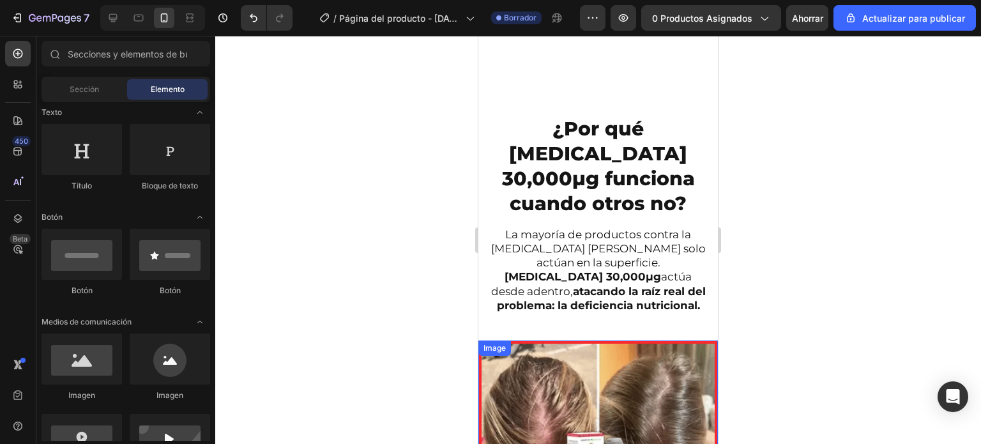
scroll to position [1612, 0]
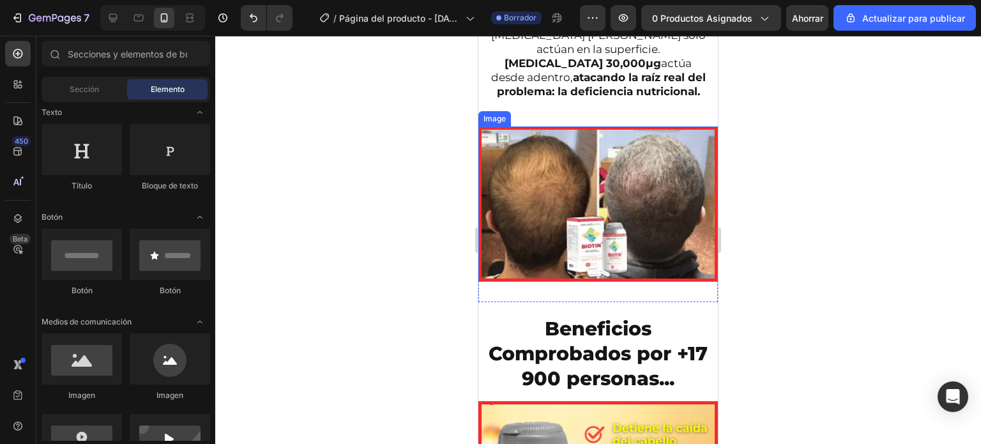
click at [439, 178] on div at bounding box center [598, 240] width 766 height 408
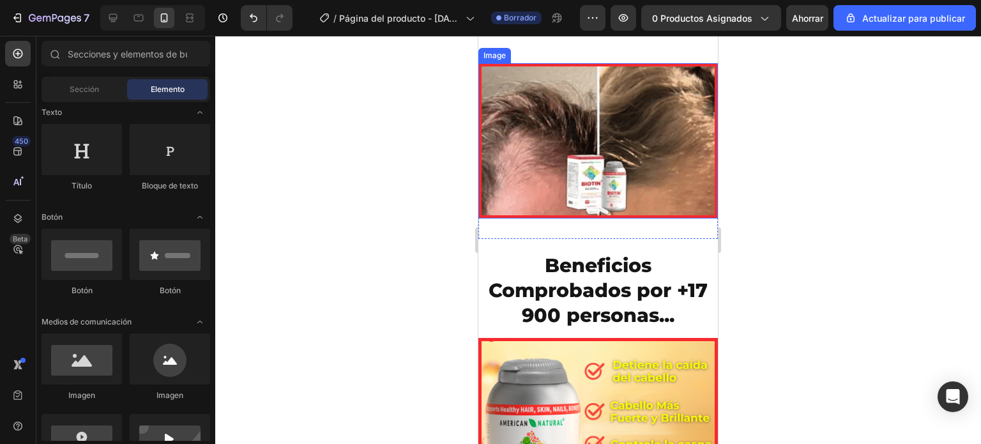
scroll to position [1676, 0]
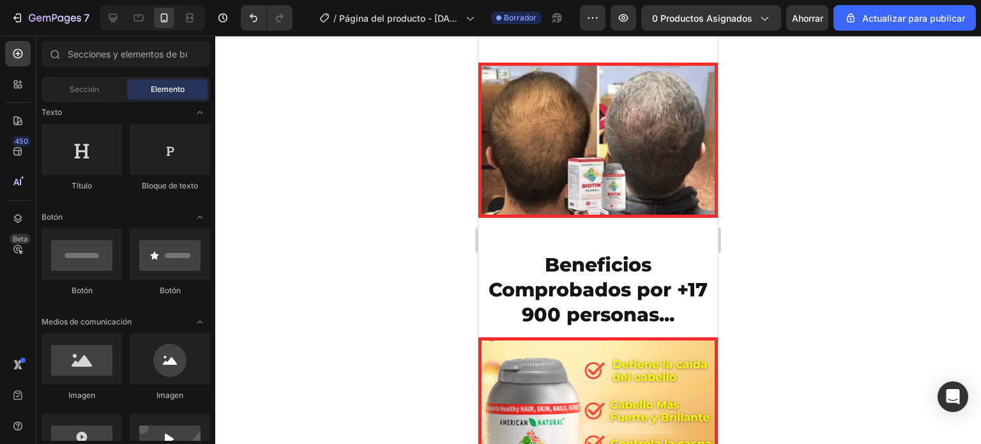
click at [447, 211] on div at bounding box center [598, 240] width 766 height 408
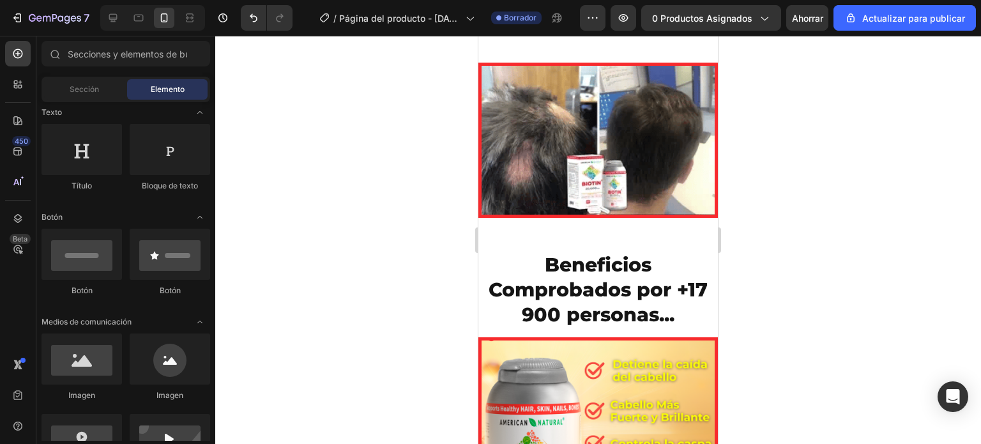
click at [802, 234] on div at bounding box center [598, 240] width 766 height 408
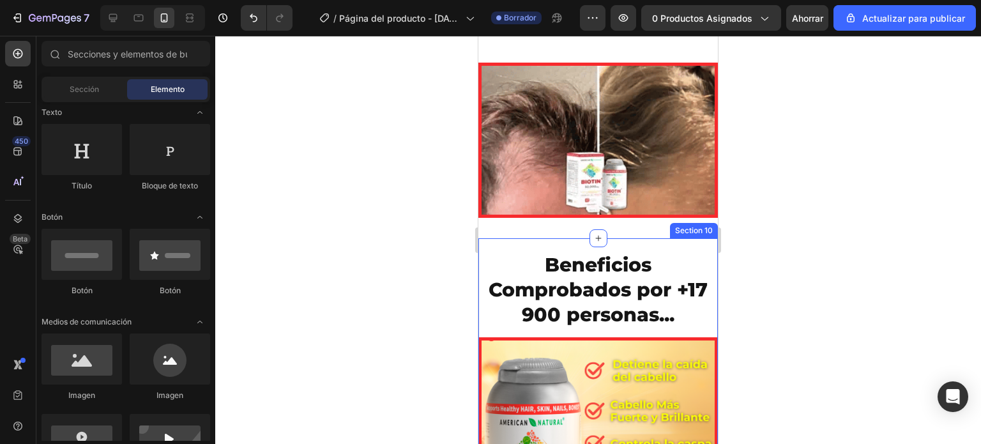
click at [570, 238] on div "Beneficios Comprobados por +17 900 personas... Heading Image Section 10" at bounding box center [598, 417] width 240 height 359
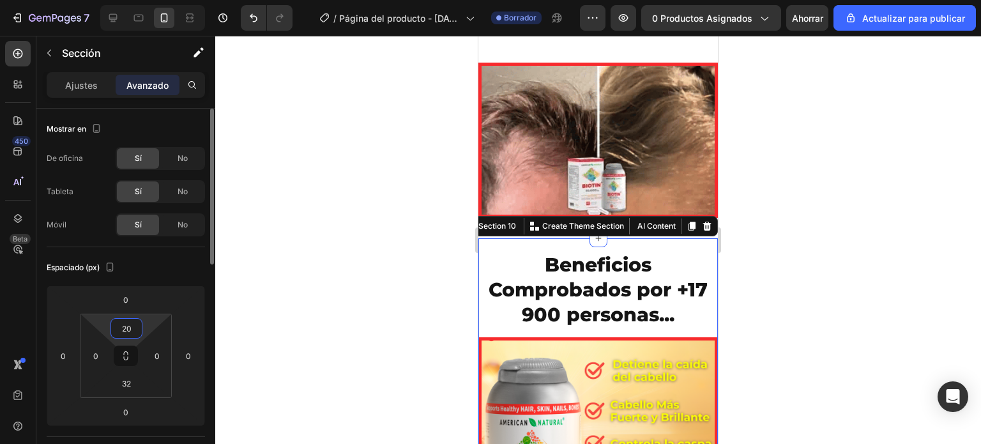
click at [133, 324] on input "20" at bounding box center [127, 328] width 26 height 19
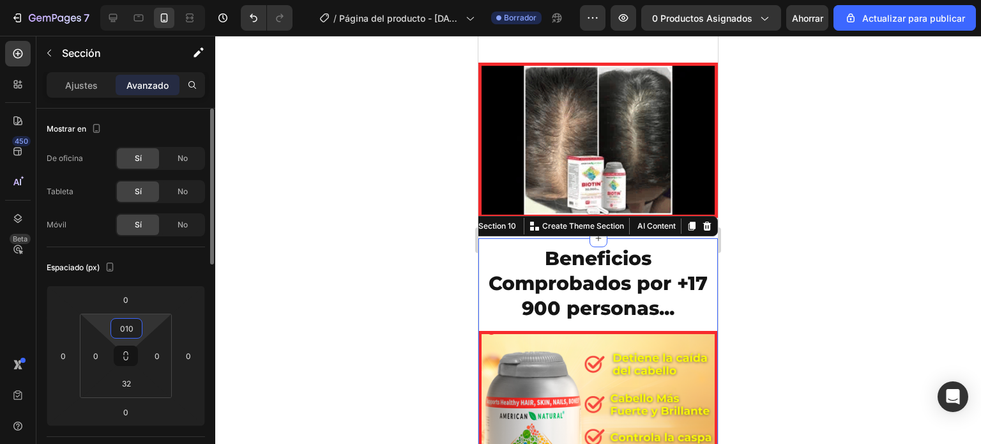
click at [126, 323] on input "010" at bounding box center [127, 328] width 26 height 19
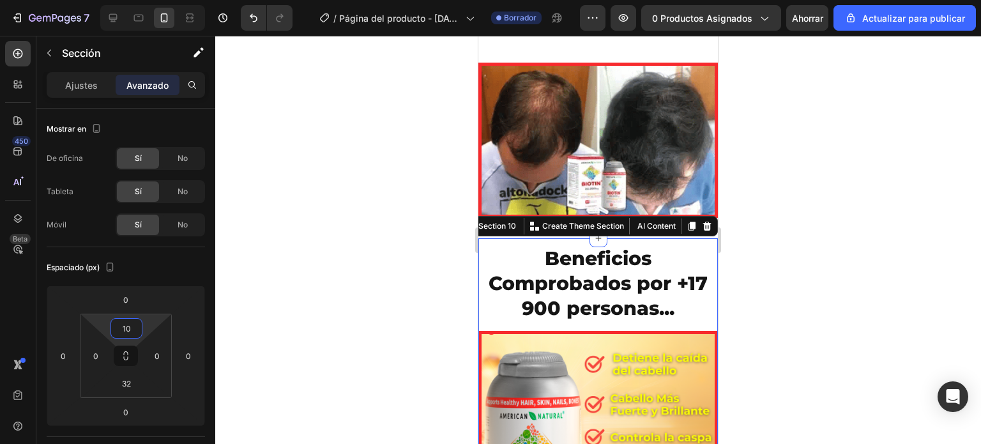
type input "10"
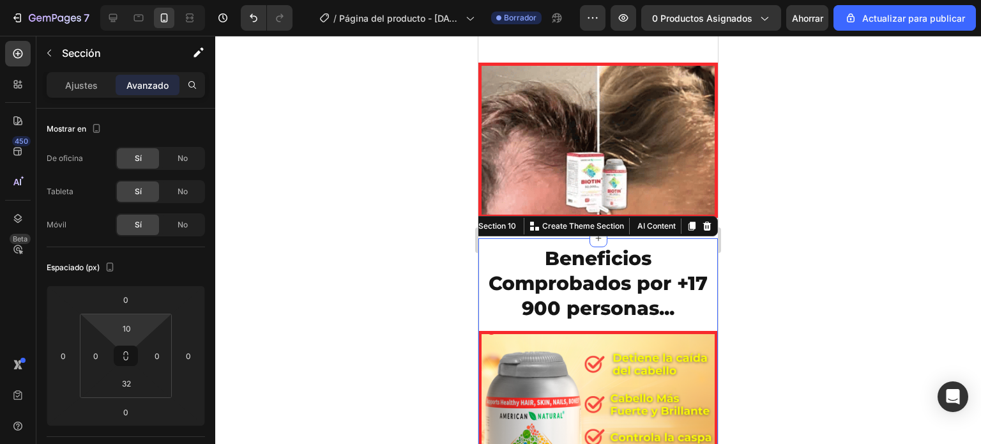
click at [317, 263] on div at bounding box center [598, 240] width 766 height 408
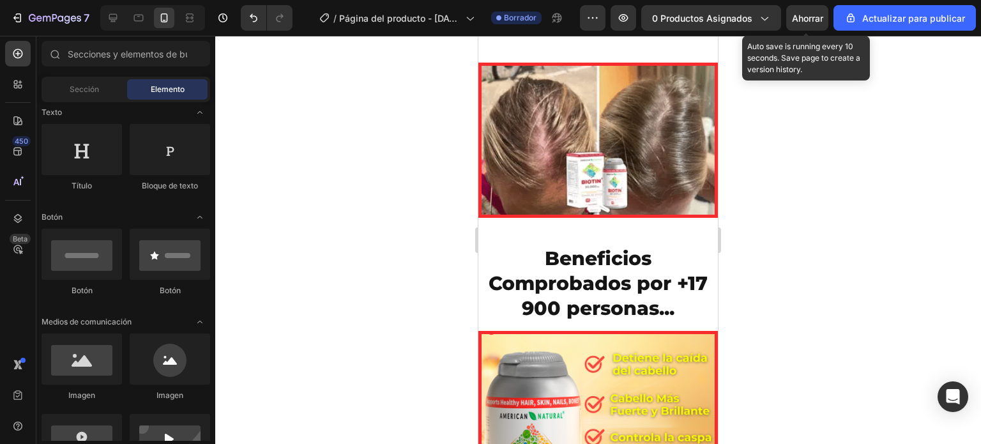
click at [817, 19] on font "Ahorrar" at bounding box center [807, 18] width 31 height 11
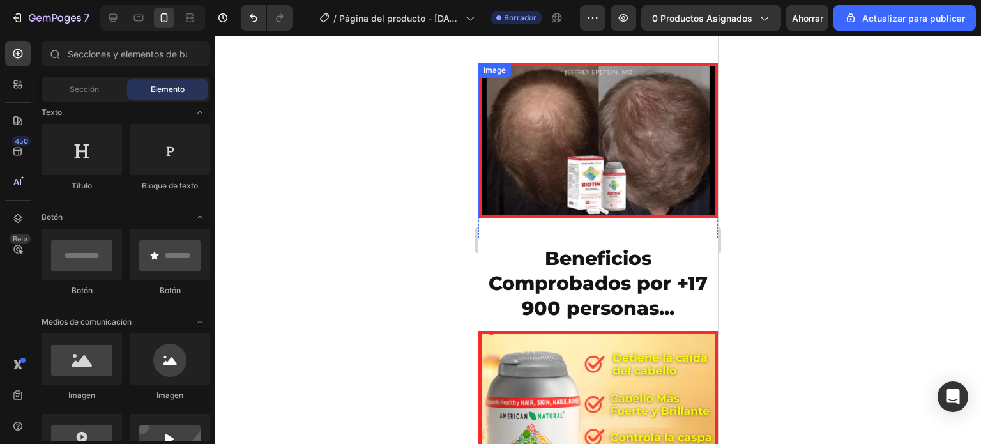
click at [366, 176] on div at bounding box center [598, 240] width 766 height 408
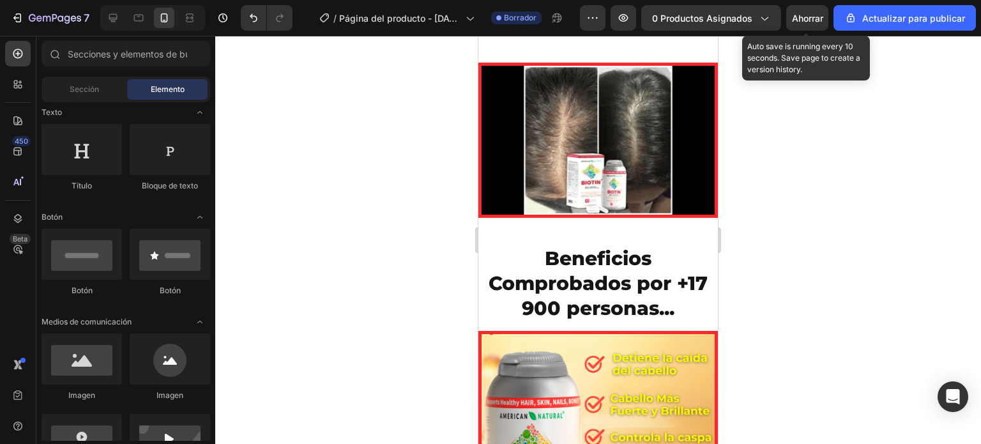
click at [801, 14] on font "Ahorrar" at bounding box center [807, 18] width 31 height 11
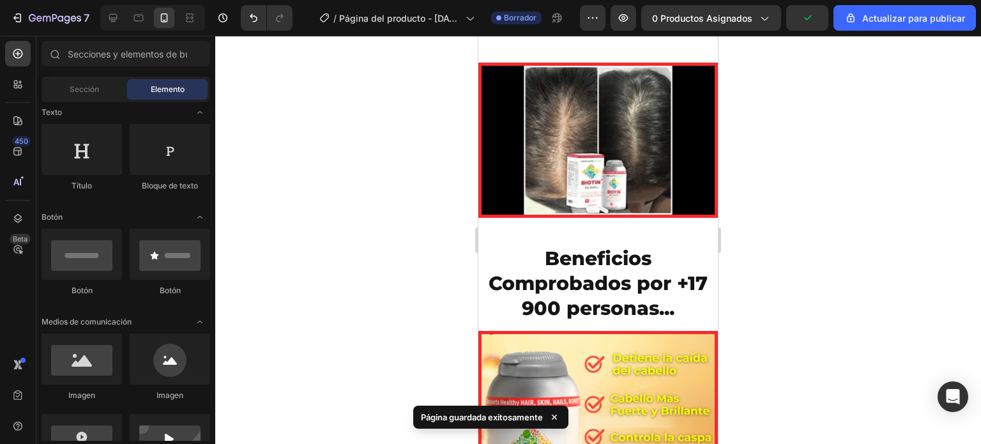
click at [967, 249] on div at bounding box center [598, 240] width 766 height 408
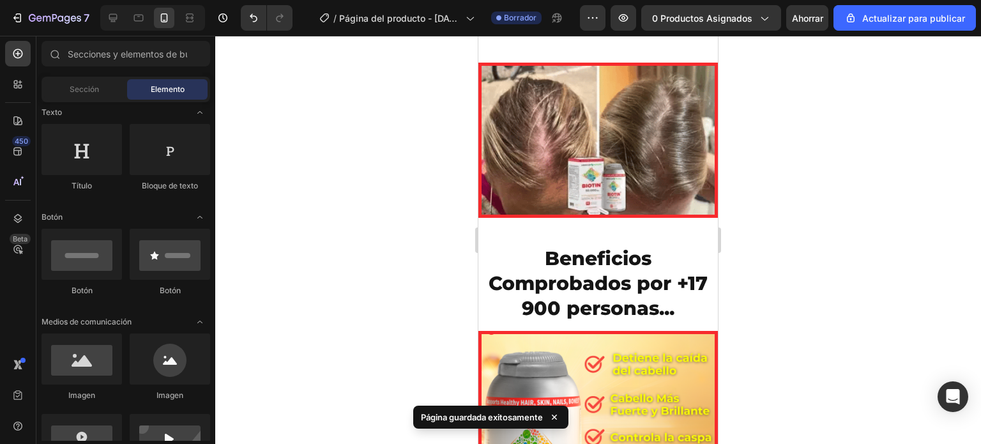
click at [350, 209] on div at bounding box center [598, 240] width 766 height 408
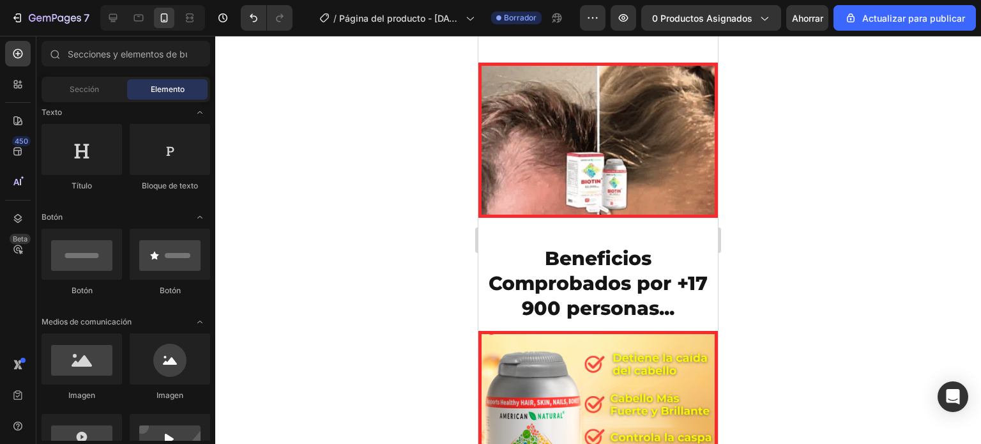
click at [454, 195] on div at bounding box center [598, 240] width 766 height 408
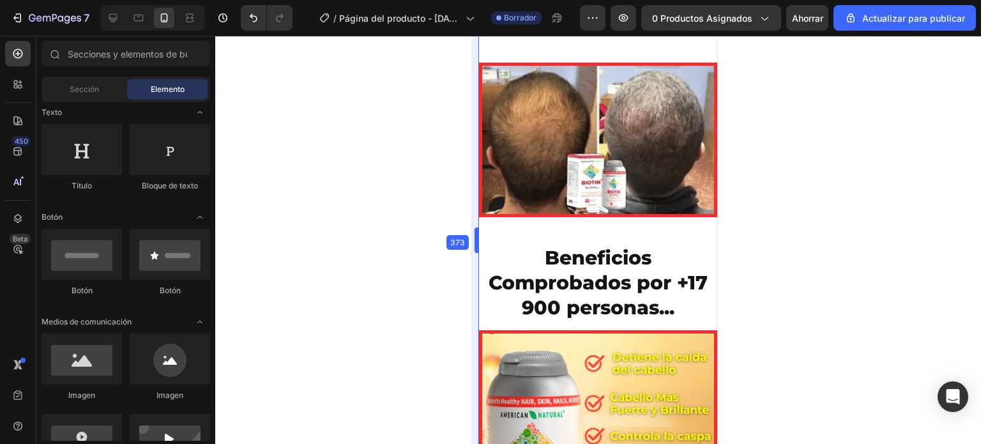
drag, startPoint x: 476, startPoint y: 237, endPoint x: 477, endPoint y: 213, distance: 24.3
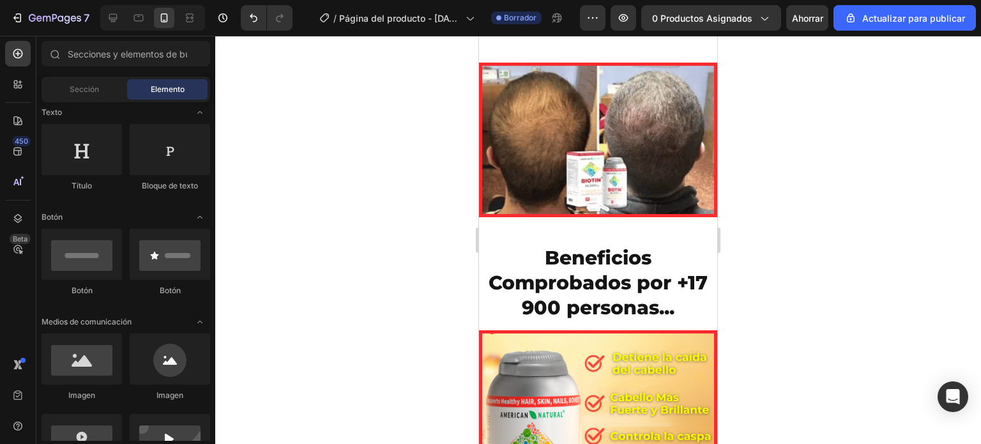
click at [373, 188] on div at bounding box center [598, 240] width 766 height 408
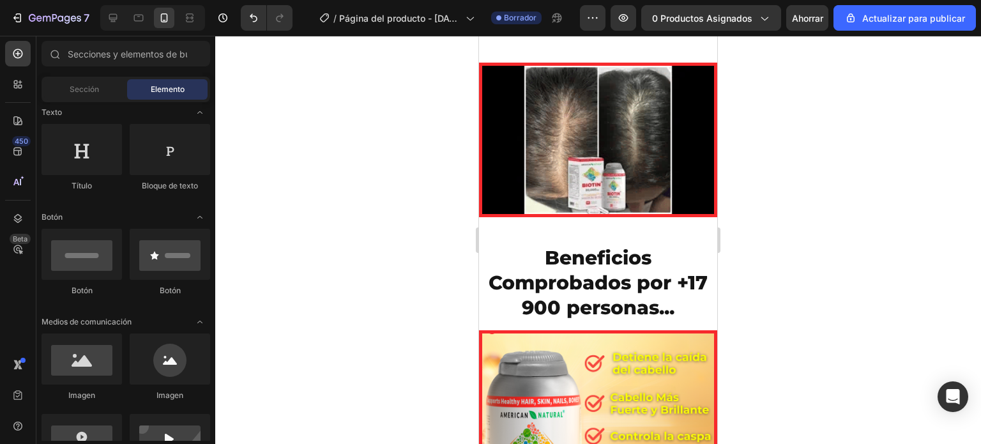
click at [439, 227] on div at bounding box center [598, 240] width 766 height 408
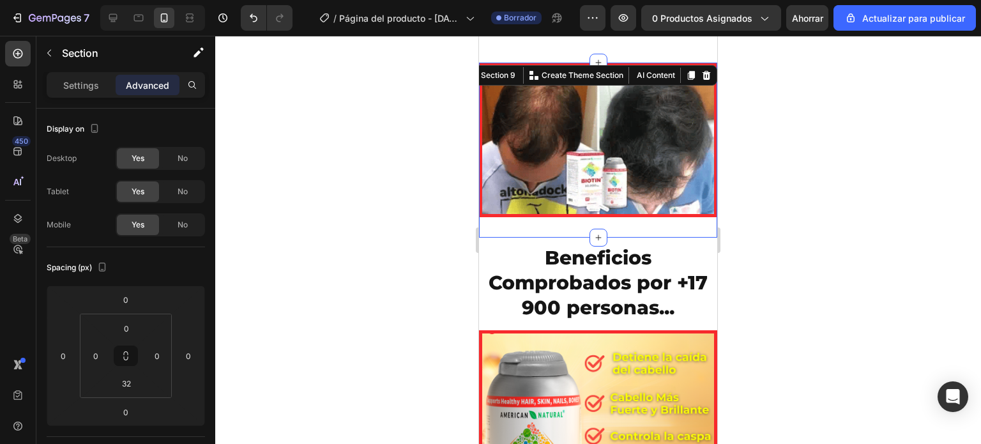
click at [490, 191] on div "Image Section 9 You can create reusable sections Create Theme Section AI Conten…" at bounding box center [598, 150] width 238 height 174
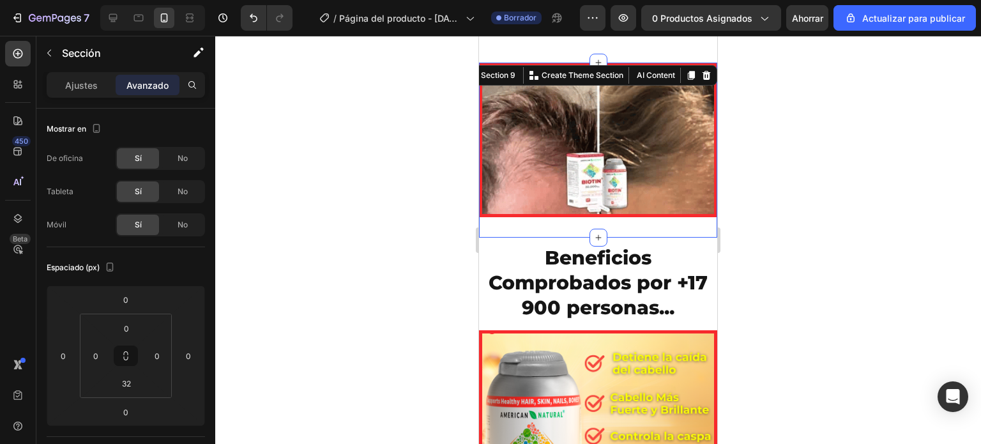
click at [443, 201] on div at bounding box center [598, 240] width 766 height 408
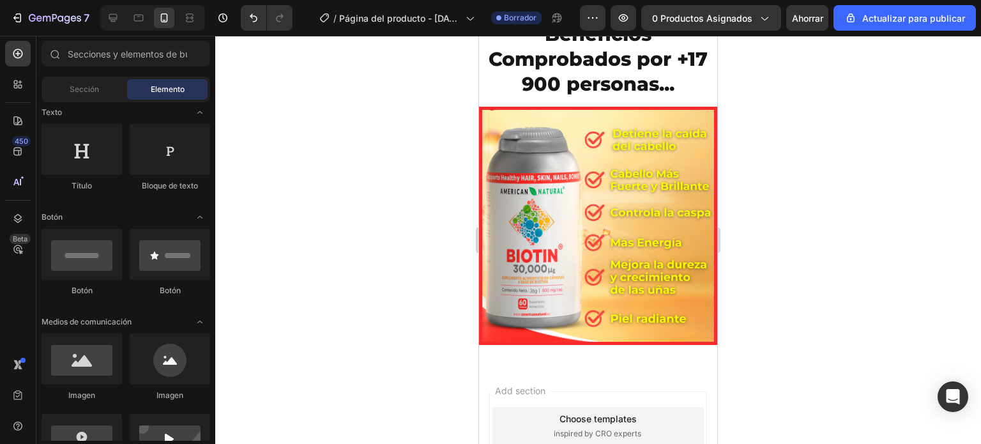
scroll to position [1867, 0]
click at [378, 131] on div at bounding box center [598, 240] width 766 height 408
